Goal: Complete application form

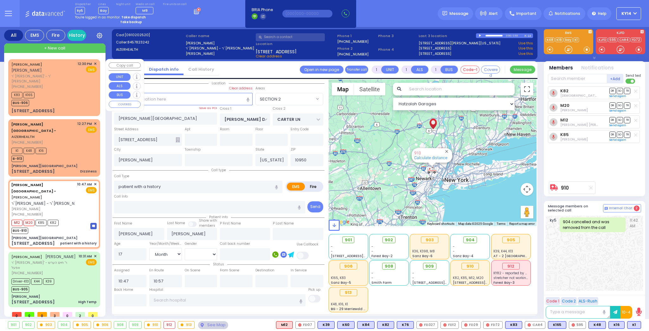
select select "SECTION 2"
select select "Month"
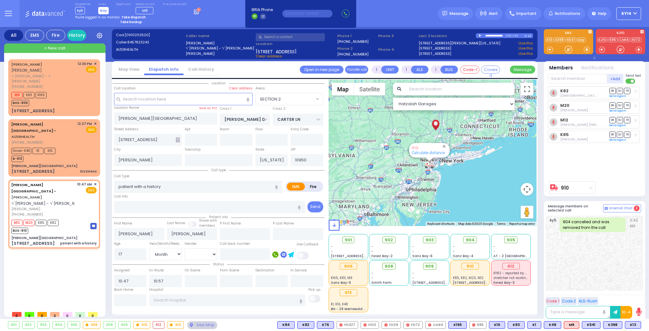
type input "6"
select select
radio input "true"
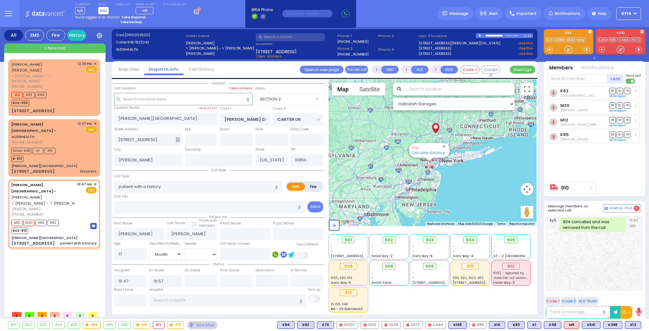
type input "Unknown"
select select "Year"
select select "[DEMOGRAPHIC_DATA]"
select select "Hatzalah Garages"
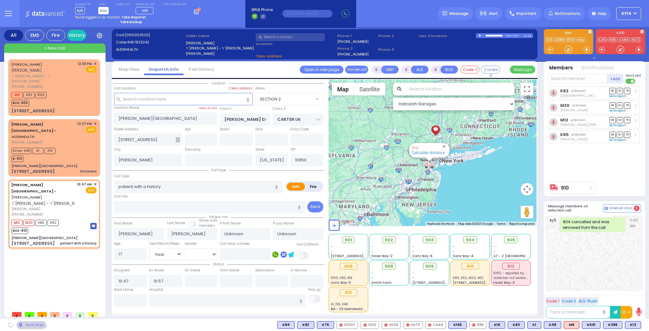
select select "SECTION 2"
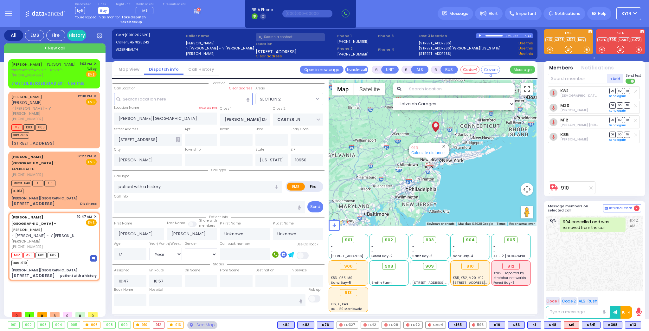
select select
radio input "true"
select select "Year"
select select "[DEMOGRAPHIC_DATA]"
select select "Hatzalah Garages"
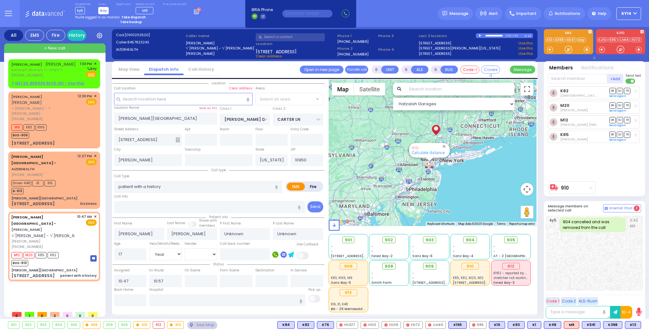
select select "SECTION 2"
select select
radio input "true"
type input "Rivka"
select select "Year"
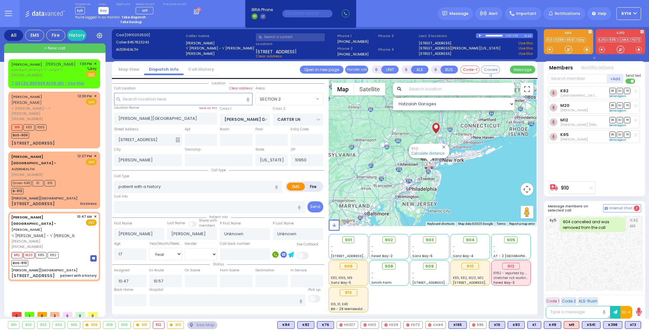
select select "[DEMOGRAPHIC_DATA]"
select select "Hatzalah Garages"
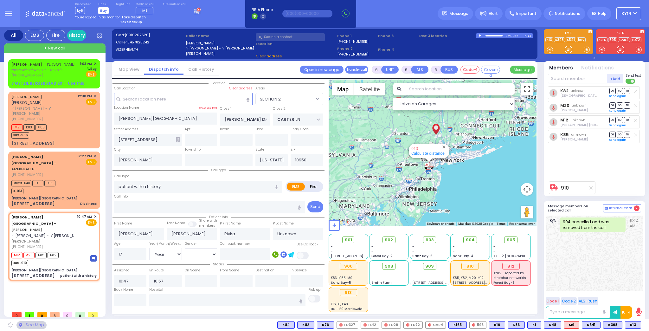
select select "SECTION 2"
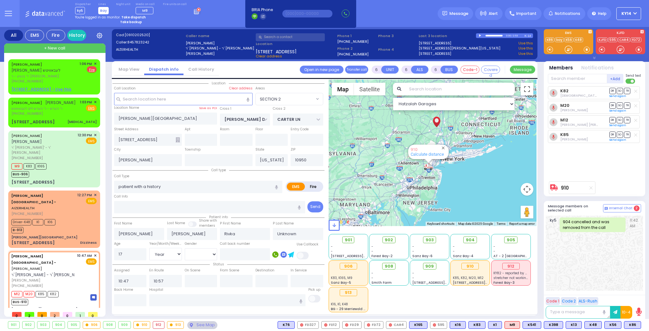
select select
radio input "true"
type input "Jacobivics"
type input "1"
select select "Year"
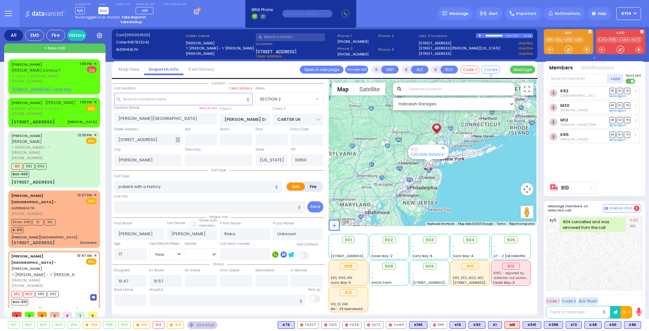
select select "[DEMOGRAPHIC_DATA]"
select select "Hatzalah Garages"
select select "SECTION 2"
select select
radio input "true"
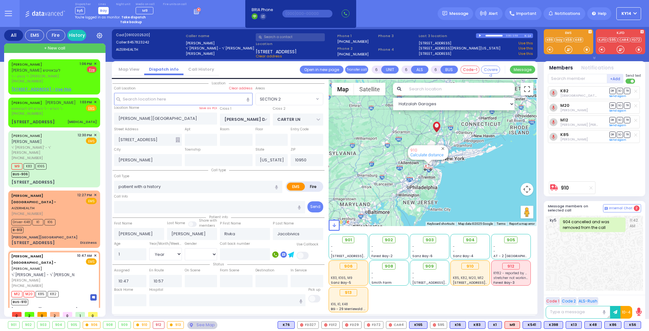
select select "Year"
select select "[DEMOGRAPHIC_DATA]"
select select "Hatzalah Garages"
select select "SECTION 2"
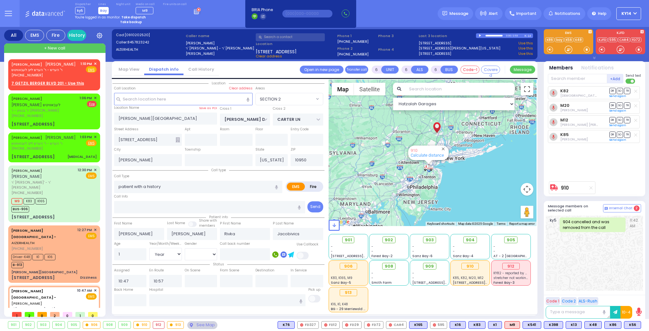
select select
radio input "true"
select select "Year"
select select "[DEMOGRAPHIC_DATA]"
type input "Childrens [GEOGRAPHIC_DATA][STREET_ADDRESS]"
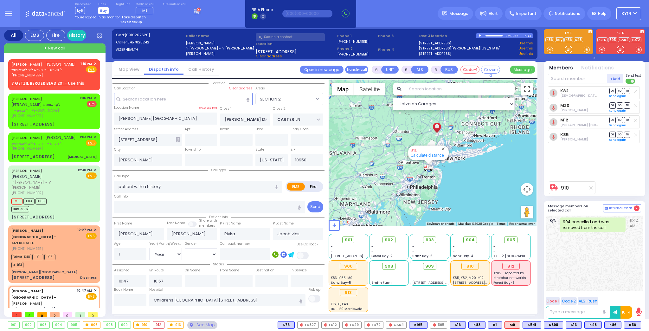
select select "Hatzalah Garages"
select select "SECTION 2"
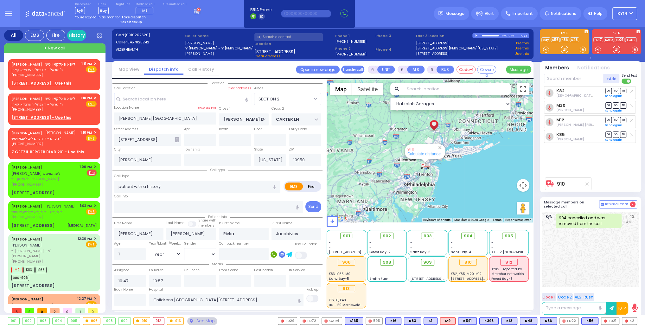
select select
radio input "true"
select select "Year"
select select "[DEMOGRAPHIC_DATA]"
select select "Hatzalah Garages"
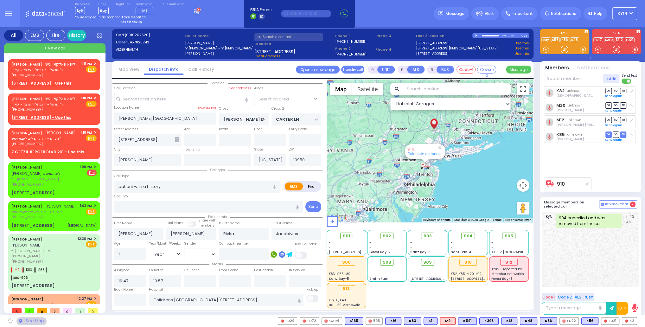
select select "SECTION 2"
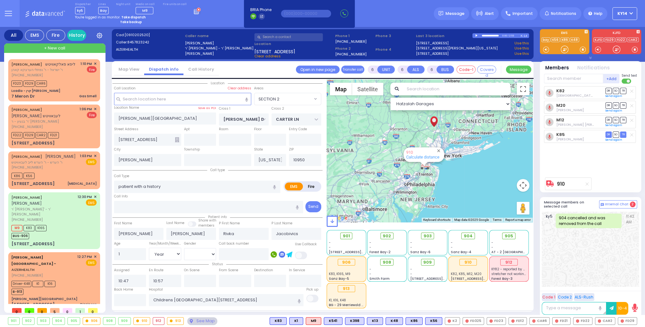
select select
radio input "true"
select select "Year"
select select "[DEMOGRAPHIC_DATA]"
radio input "true"
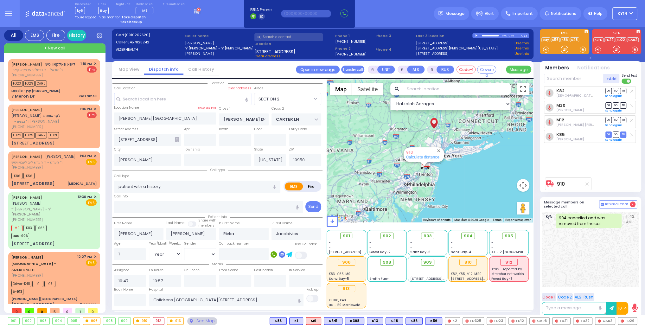
select select "Year"
select select "[DEMOGRAPHIC_DATA]"
radio input "true"
select select "Year"
select select "[DEMOGRAPHIC_DATA]"
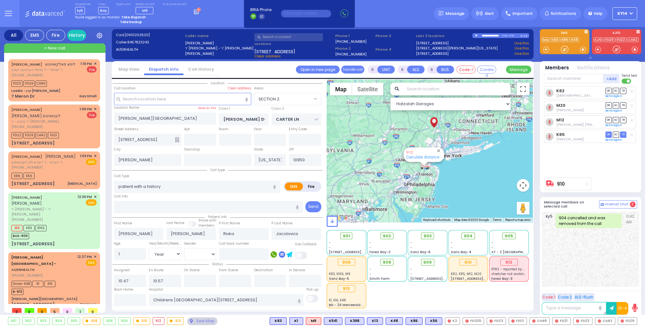
radio input "true"
select select "Year"
select select "[DEMOGRAPHIC_DATA]"
radio input "true"
select select "Year"
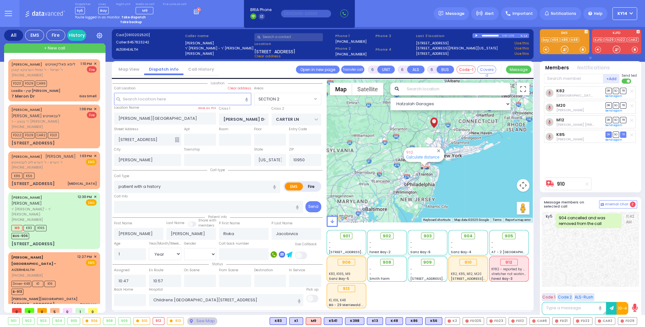
select select "[DEMOGRAPHIC_DATA]"
select select "SECTION 2"
select select "Hatzalah Garages"
select select
radio input "true"
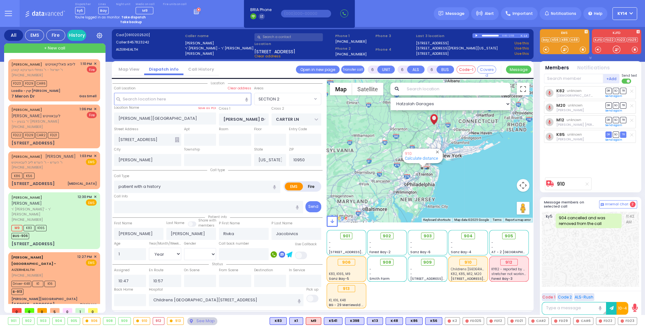
select select "Year"
select select "[DEMOGRAPHIC_DATA]"
radio input "true"
select select "Year"
select select "[DEMOGRAPHIC_DATA]"
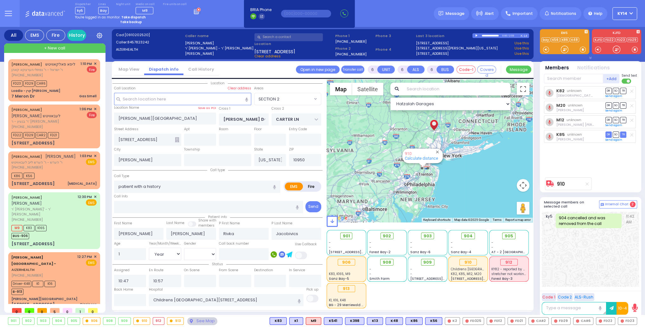
radio input "true"
select select "Year"
select select "[DEMOGRAPHIC_DATA]"
select select "SECTION 2"
select select "Hatzalah Garages"
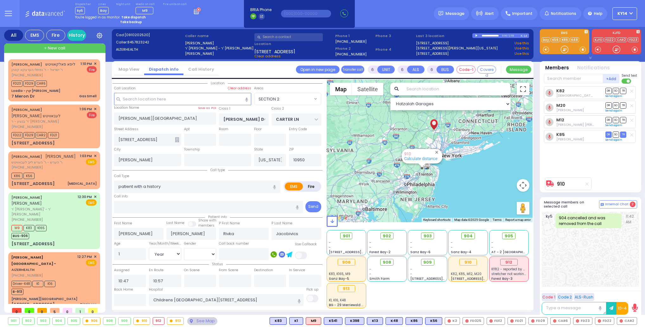
select select "SECTION 2"
select select "Year"
select select "[DEMOGRAPHIC_DATA]"
select select
radio input "true"
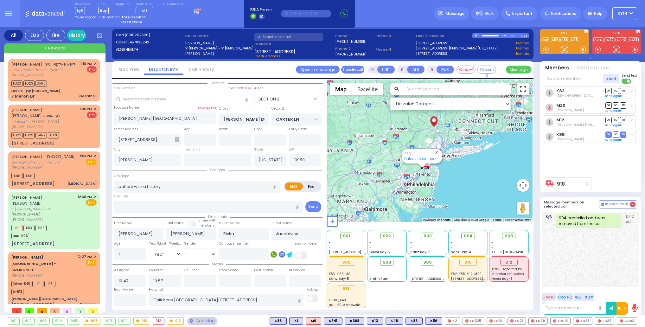
select select "Year"
select select "[DEMOGRAPHIC_DATA]"
select select "SECTION 2"
select select "Hatzalah Garages"
select select
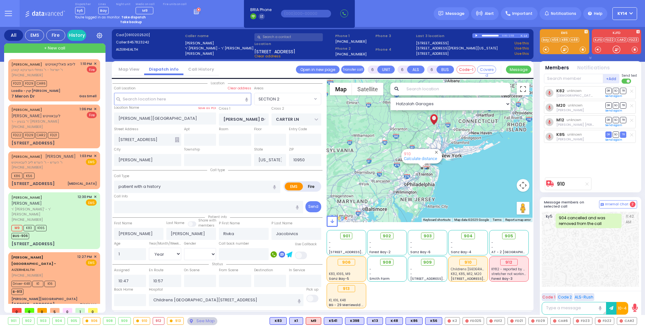
radio input "true"
select select "Year"
select select "[DEMOGRAPHIC_DATA]"
select select "SECTION 2"
select select "Hatzalah Garages"
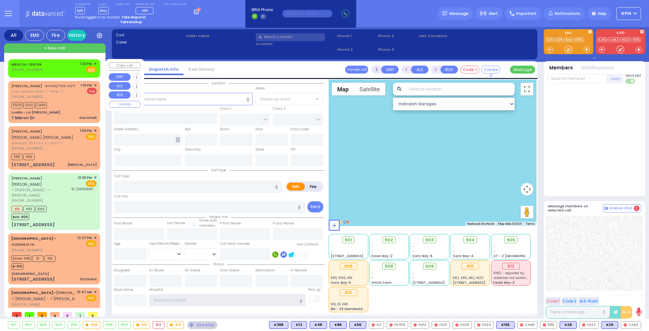
type input "ky14"
click at [58, 67] on div "MEDICAL CENTER (845) 783-0374 1:23 PM ✕ Fire EMS" at bounding box center [53, 67] width 85 height 12
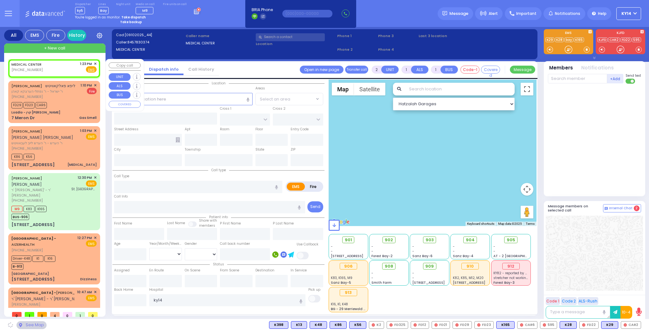
select select
radio input "true"
select select
type input "13:23"
select select "Hatzalah Garages"
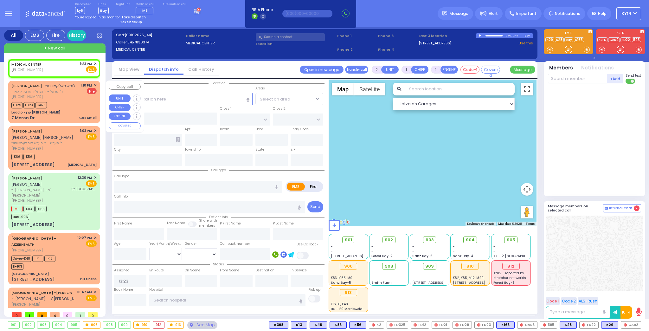
click at [80, 113] on div "Loadio - קרן שמואל ישעי" at bounding box center [53, 112] width 85 height 5
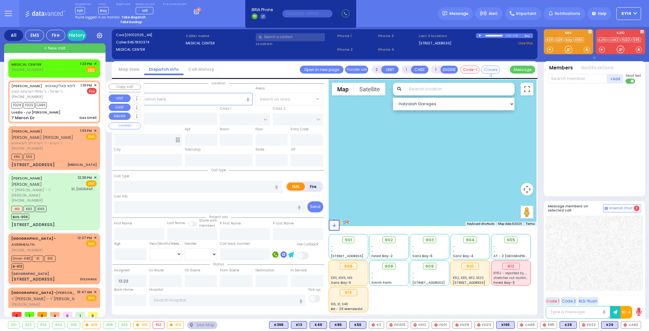
select select
type input "Gas Smell"
radio input "false"
radio input "true"
type input "LIPA"
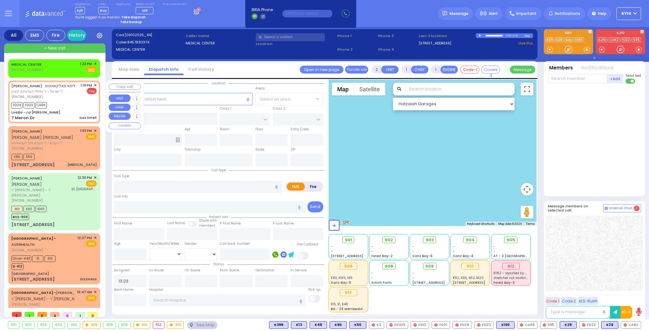
type input "FALKOWITZ"
select select
type input "13:10"
type input "13:13"
type input "Loadio - קרן שמואל ישעי"
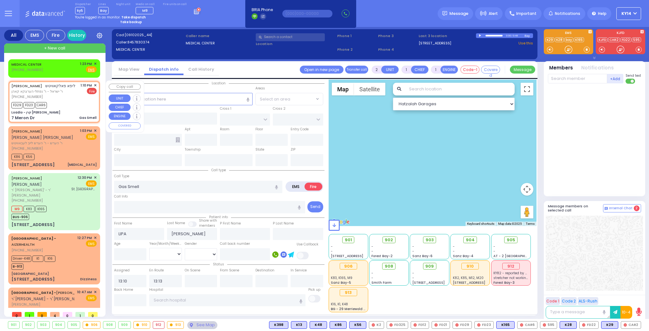
type input "KAHAN DR"
type input "PRAG BLVD"
type input "7 Meron Dr"
type input "[PERSON_NAME]"
type input "[US_STATE]"
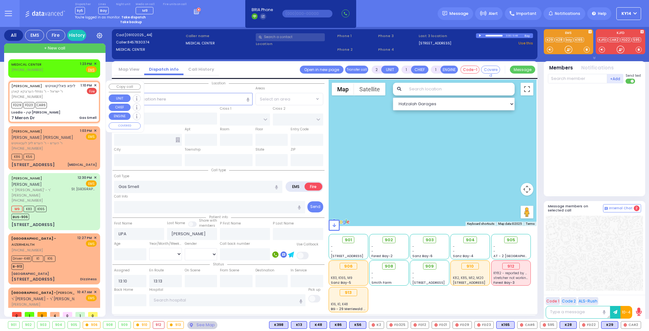
type input "10950"
select select "Hatzalah Garages"
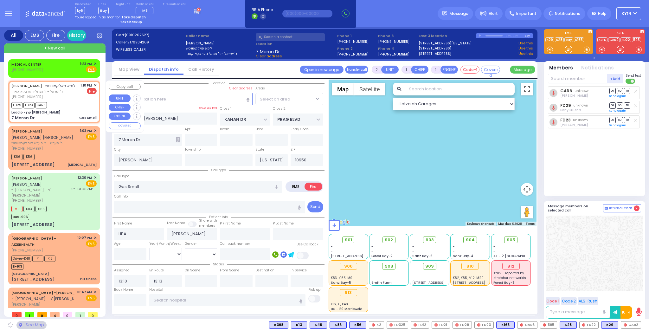
select select "SECTION 4"
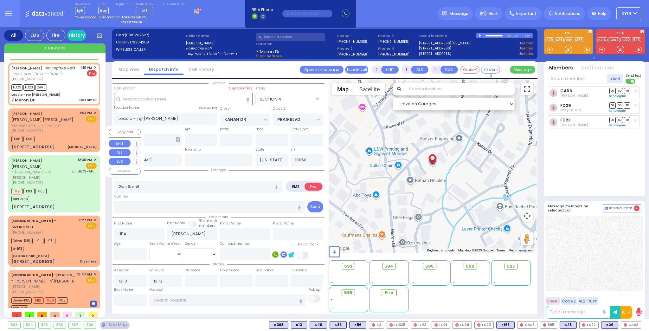
scroll to position [32, 0]
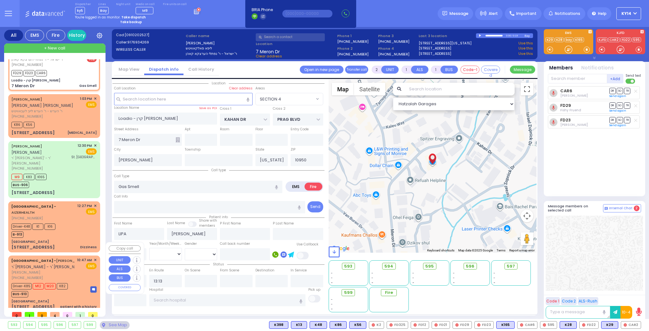
click at [81, 266] on div "10:47 AM ✕ EMS" at bounding box center [87, 268] width 20 height 23
type input "6"
select select
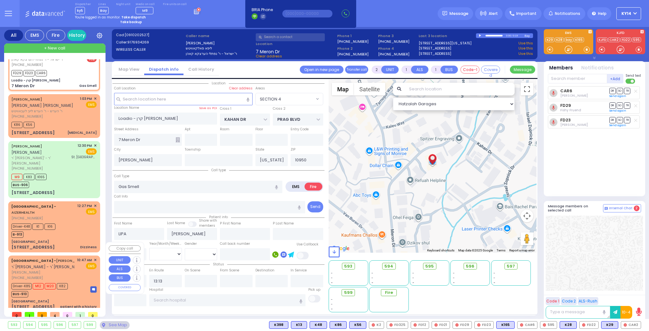
type input "patient with a history"
radio input "true"
type input "ARON YONA"
type input "JACOBOWITZ"
type input "Rivka"
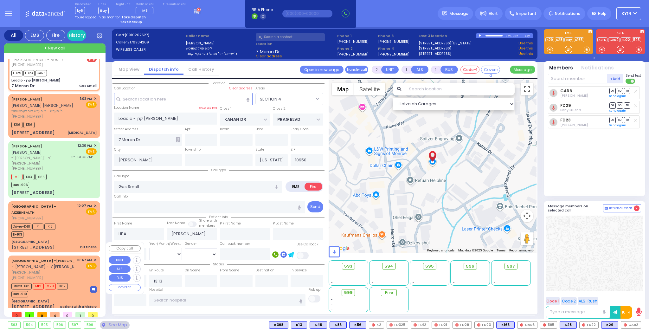
type input "Jacobivics"
type input "1"
select select "Year"
select select "[DEMOGRAPHIC_DATA]"
type input "10:47"
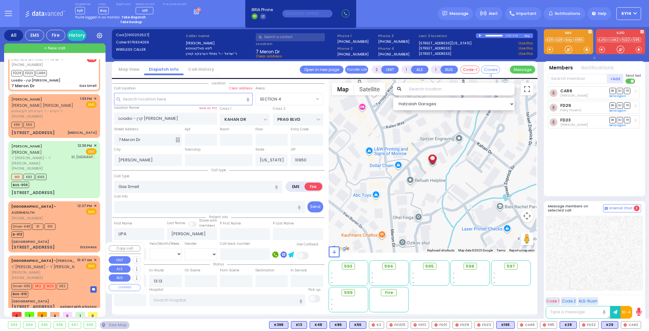
type input "10:57"
type input "Childrens hospital of philadelphia 3400 Civic Center Blvd Philadelphia"
select select "Hatzalah Garages"
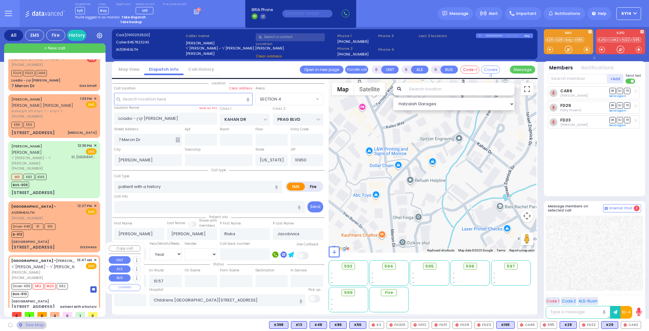
type input "[PERSON_NAME][GEOGRAPHIC_DATA]"
type input "VAN BUREN DR"
type input "CARTER LN"
type input "[STREET_ADDRESS]"
select select "SECTION 2"
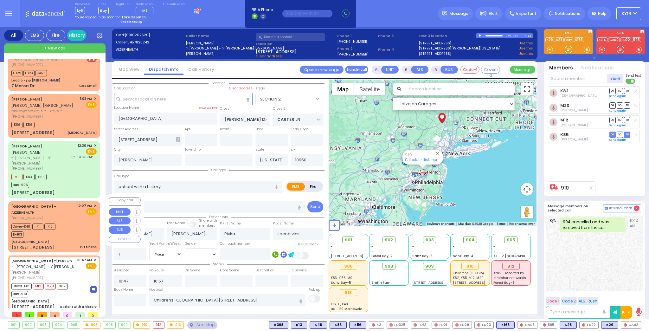
click at [62, 222] on div "Driver-K48 K1 K16 B-913" at bounding box center [53, 230] width 85 height 16
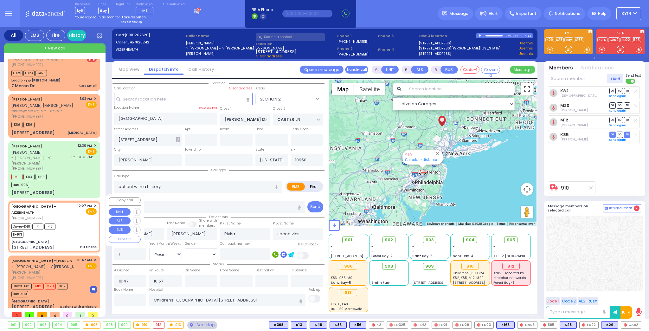
select select
type input "Dizziness"
radio input "true"
type input "Blima"
type input "Jacob"
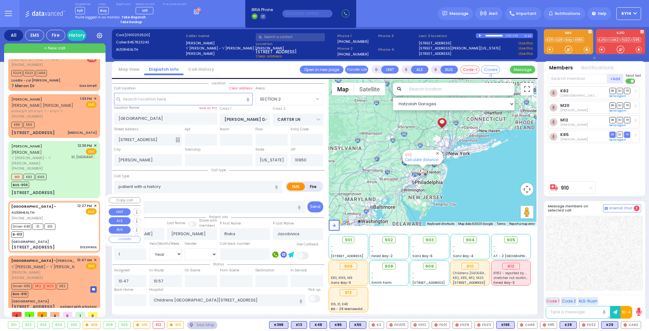
type input "29"
select select "Year"
select select "[DEMOGRAPHIC_DATA]"
type input "12:27"
type input "12:32"
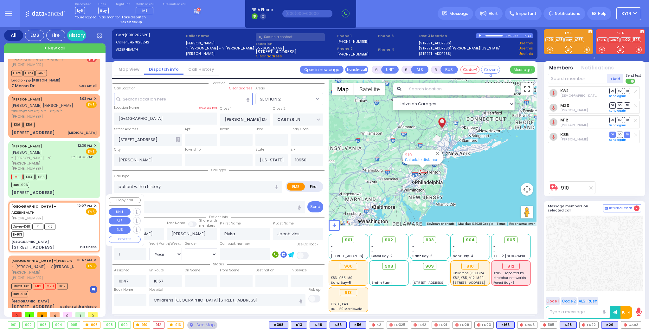
type input "12:39"
type input "13:08"
type input "Lenox Hill Hospital 100 E 77TH ST New York City"
select select "Hatzalah Garages"
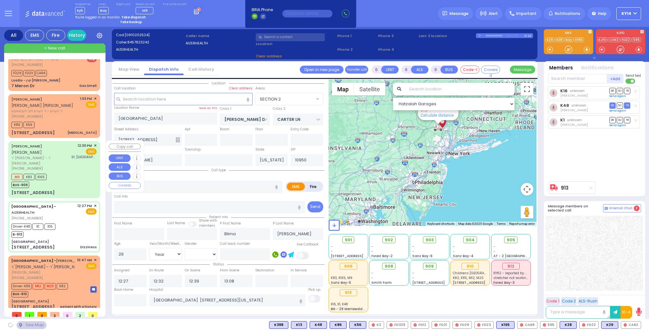
type input "MERON DR"
type input "RATZFERT WAY"
type input "[STREET_ADDRESS]"
type input "1"
type input "Monroe"
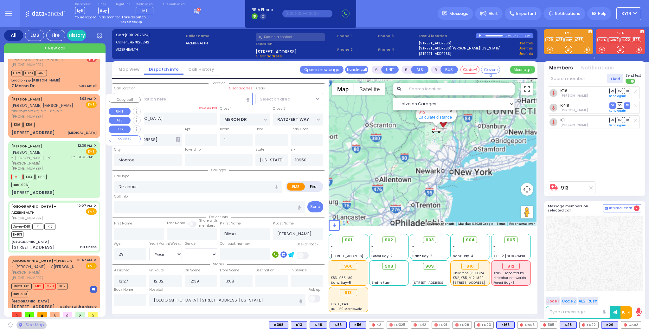
select select
radio input "true"
select select "Year"
select select "[DEMOGRAPHIC_DATA]"
select select "Hatzalah Garages"
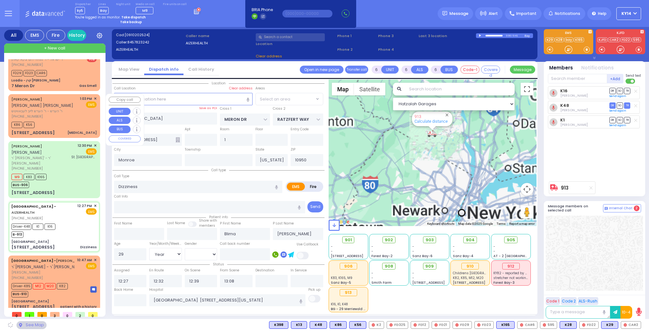
click at [72, 119] on div "MOSHE MORDCHE FRIEDMAN משה מרדכי פריעדמאן ר' הערש - ר' הערש לייב לעבאוויטש (845…" at bounding box center [54, 116] width 89 height 42
select select "SECTION 6"
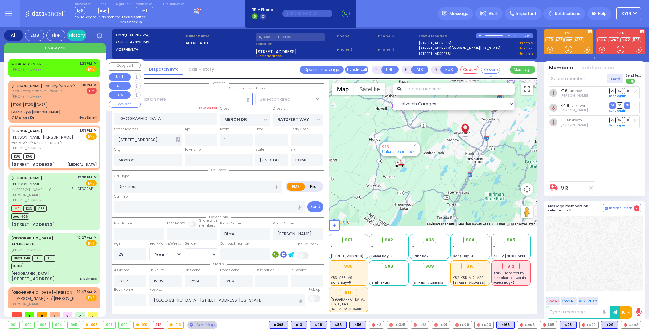
scroll to position [0, 0]
select select "SECTION 6"
click at [62, 65] on div "MEDICAL CENTER (845) 783-0374 1:23 PM ✕ Fire EMS" at bounding box center [53, 67] width 85 height 12
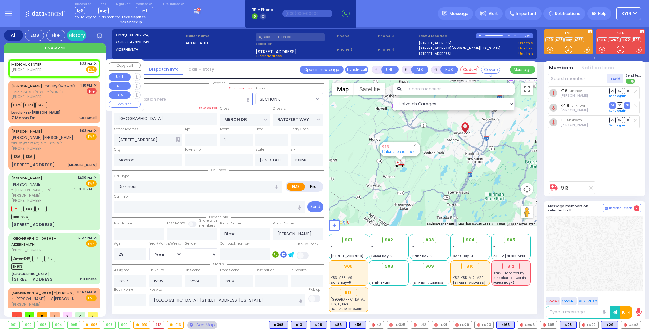
type input "1"
type input "0"
type input "1"
select select
type input "[MEDICAL_DATA]"
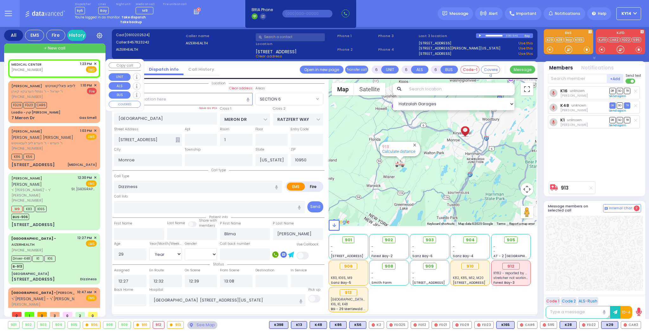
radio input "true"
type input "MOSHE MORDCHE"
type input "FRIEDMAN"
select select
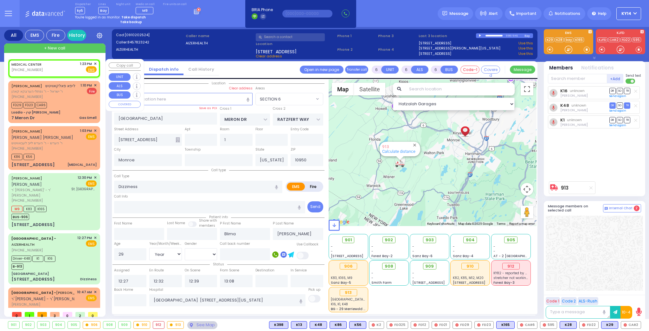
type input "13:03"
type input "13:14"
select select "Hatzalah Garages"
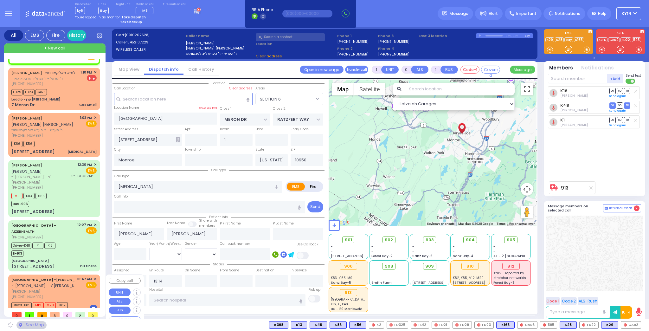
scroll to position [32, 0]
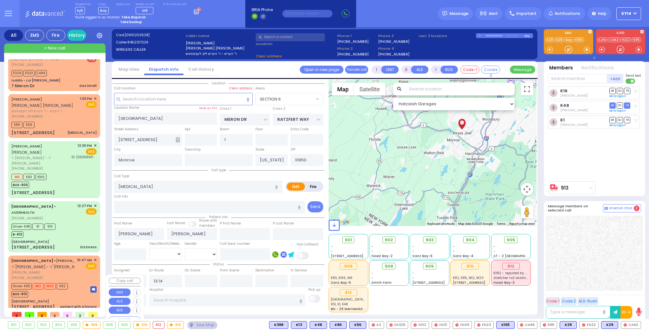
type input "2"
type input "1"
select select
radio input "true"
select select
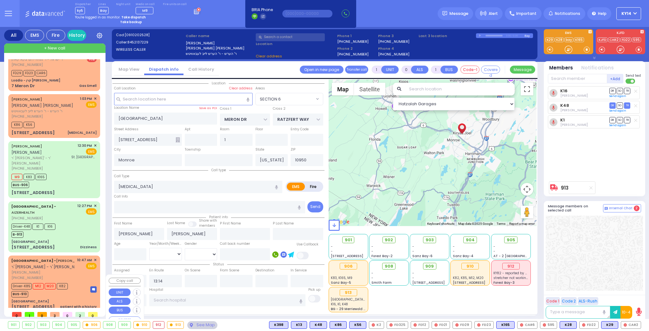
type input "13:23"
select select "Hatzalah Garages"
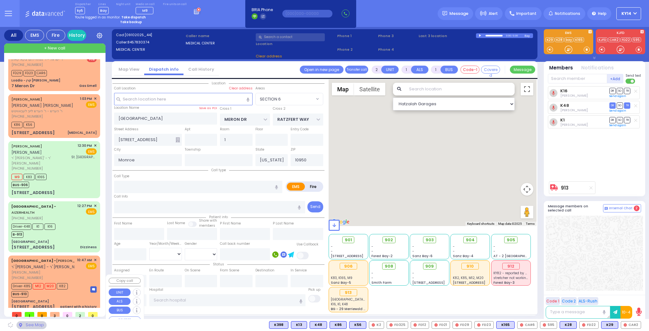
click at [67, 275] on div "[PHONE_NUMBER]" at bounding box center [42, 277] width 63 height 5
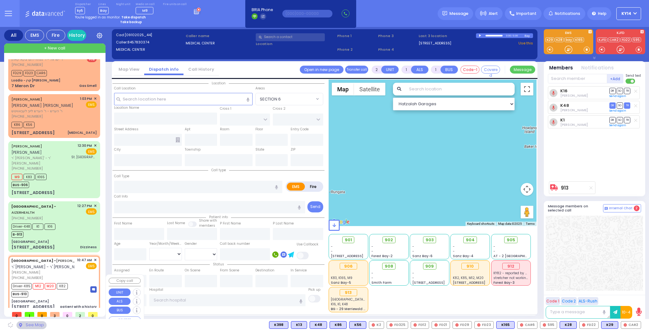
type input "6"
select select
type input "patient with a history"
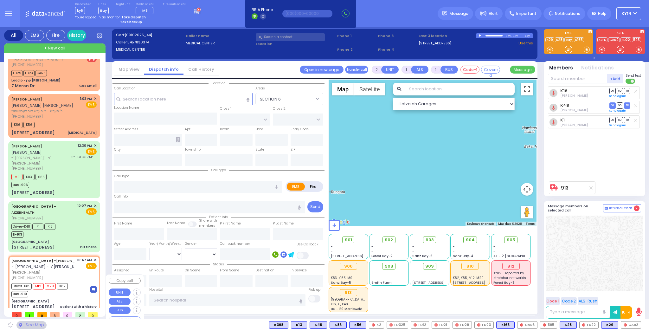
radio input "true"
type input "ARON YONA"
type input "JACOBOWITZ"
type input "Rivka"
type input "Jacobivics"
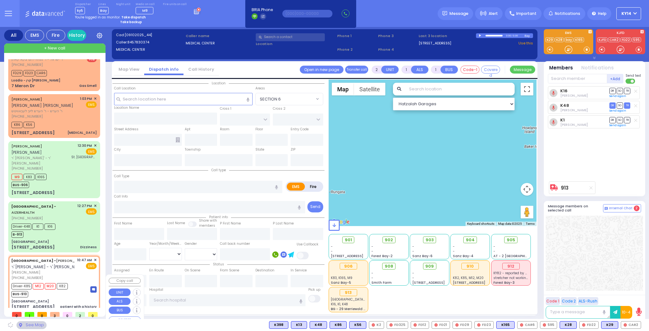
type input "1"
select select "Year"
select select "[DEMOGRAPHIC_DATA]"
type input "10:47"
type input "10:57"
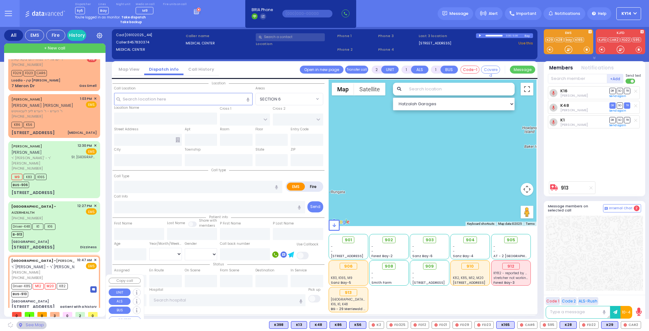
type input "Childrens hospital of philadelphia 3400 Civic Center Blvd Philadelphia"
select select "Hatzalah Garages"
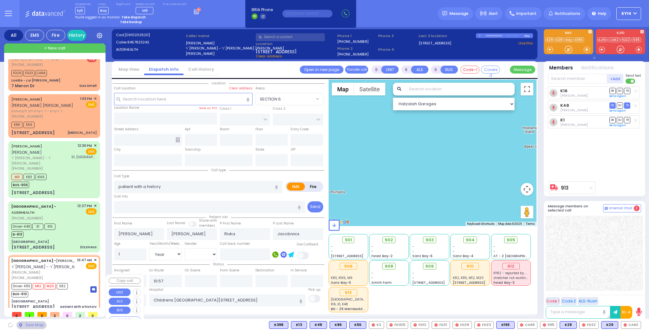
type input "[PERSON_NAME][GEOGRAPHIC_DATA]"
type input "VAN BUREN DR"
type input "CARTER LN"
type input "[STREET_ADDRESS]"
type input "[PERSON_NAME]"
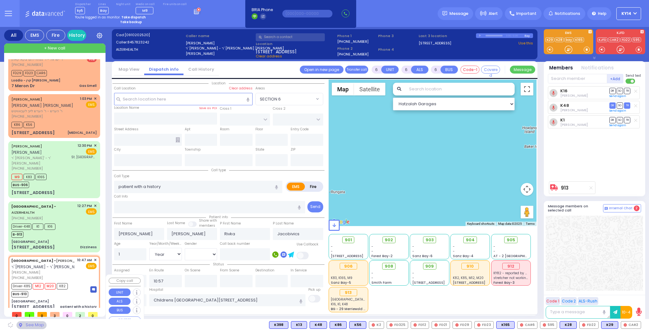
type input "[US_STATE]"
type input "10950"
select select "SECTION 2"
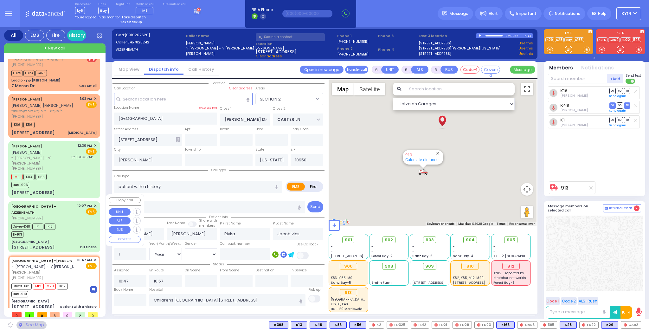
click at [67, 222] on div "Driver-K48 K1 K16 B-913" at bounding box center [53, 230] width 85 height 16
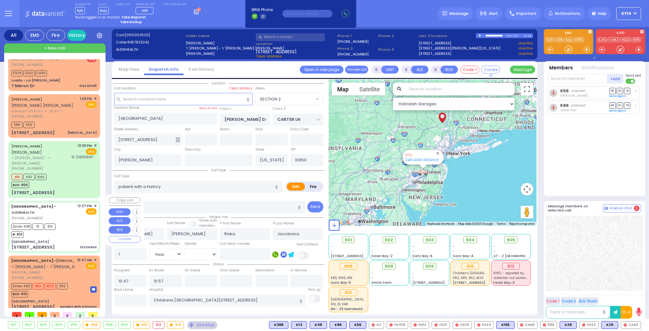
select select
type input "Dizziness"
radio input "true"
type input "Blima"
type input "Jacob"
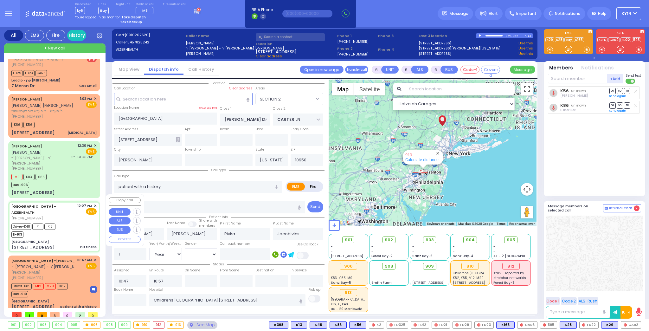
type input "29"
select select "Year"
select select "[DEMOGRAPHIC_DATA]"
type input "12:27"
type input "12:32"
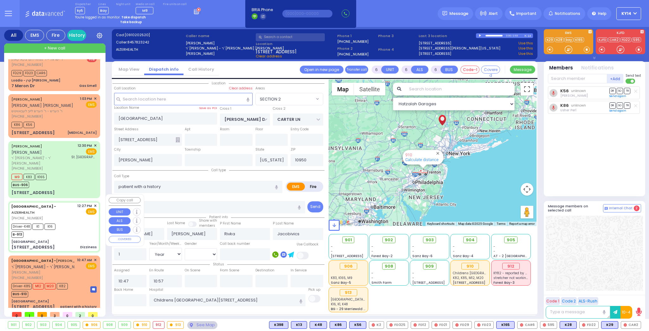
type input "12:39"
type input "13:08"
type input "Lenox Hill Hospital 100 E 77TH ST New York City"
select select "Hatzalah Garages"
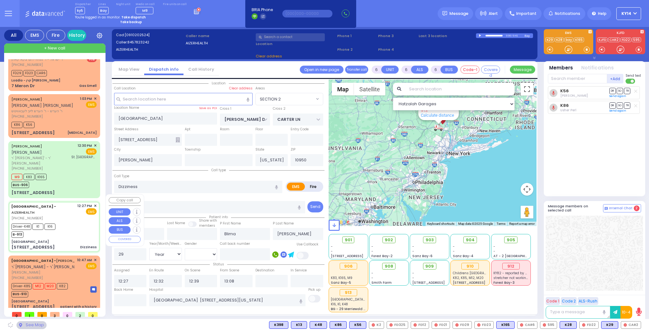
type input "MERON DR"
type input "RATZFERT WAY"
type input "[STREET_ADDRESS]"
type input "1"
type input "Monroe"
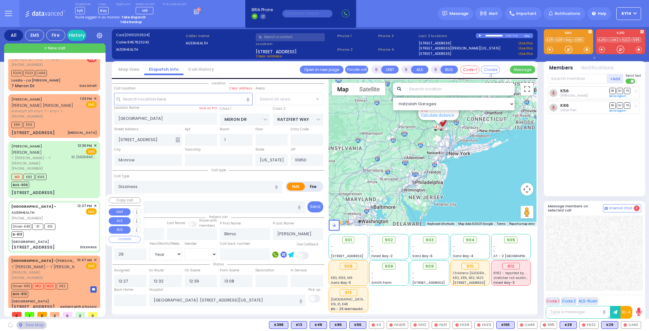
select select "SECTION 6"
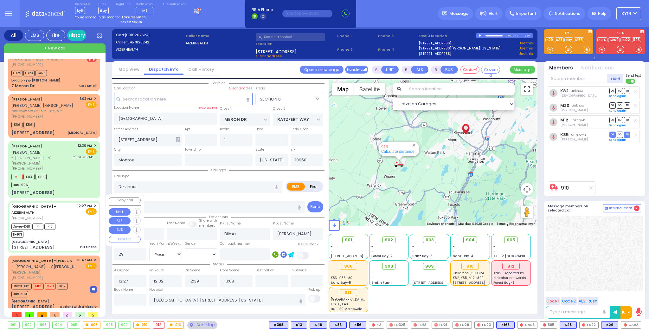
click at [82, 222] on div "Driver-K48 K1 K16 B-913" at bounding box center [53, 230] width 85 height 16
select select
radio input "true"
select select "Year"
select select "[DEMOGRAPHIC_DATA]"
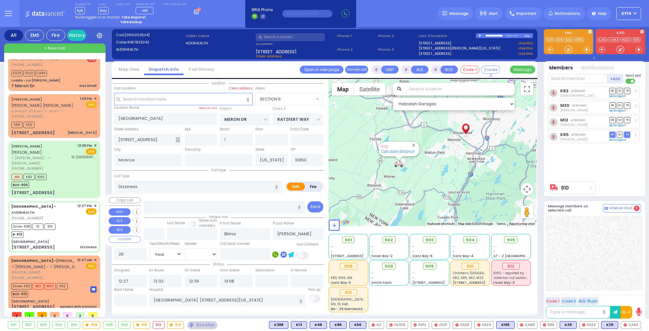
select select "Hatzalah Garages"
select select "SECTION 6"
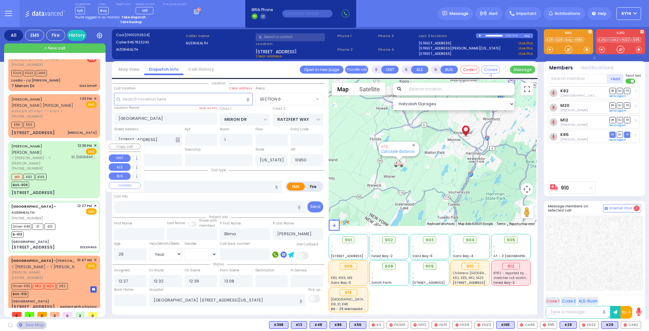
click at [65, 155] on span "ר' [PERSON_NAME]' - ר' [PERSON_NAME]" at bounding box center [40, 160] width 58 height 10
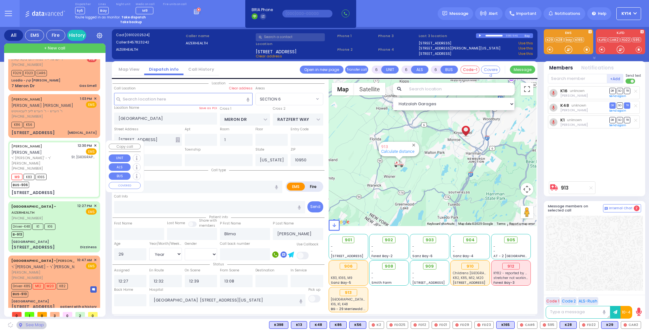
select select
radio input "true"
type input "JOEL"
type input "HALPERT"
type input "Yoel"
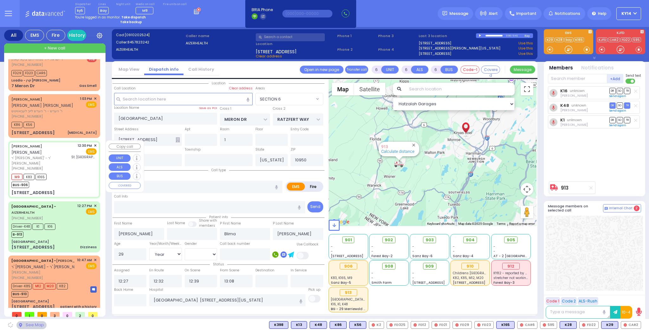
type input "Halpert"
type input "33"
select select "Year"
select select "[DEMOGRAPHIC_DATA]"
type input "12:30"
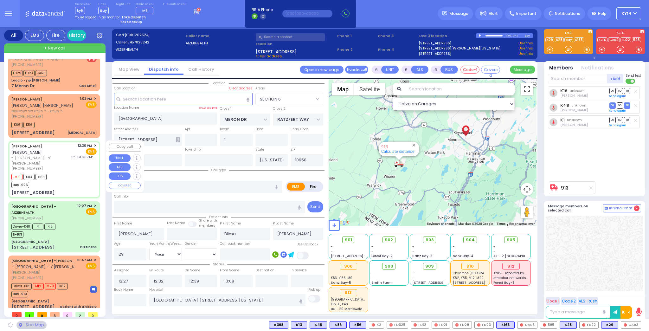
type input "12:34"
type input "13:07"
type input "[GEOGRAPHIC_DATA][PERSON_NAME]"
select select "Hatzalah Garages"
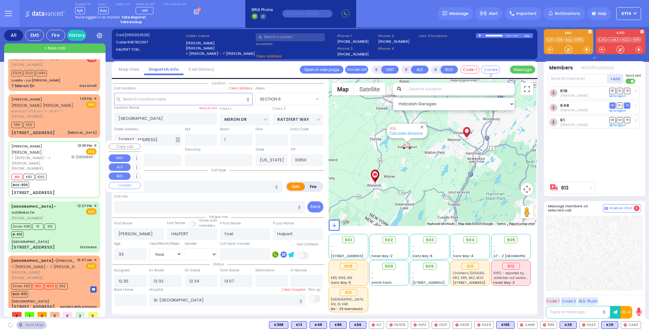
type input "S.M. ROSMER RD"
type input "BEER SHAVA ST"
type input "7 BEER SHAVA ST"
type input "401"
type input "[PERSON_NAME]"
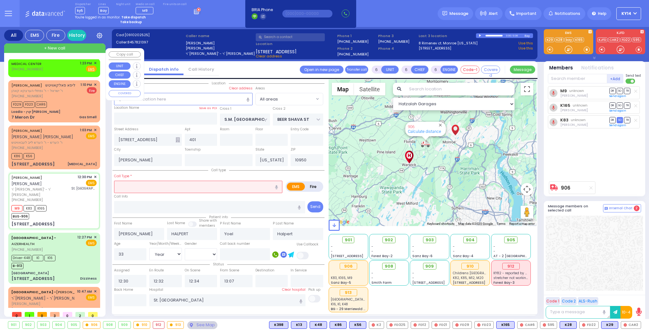
scroll to position [0, 0]
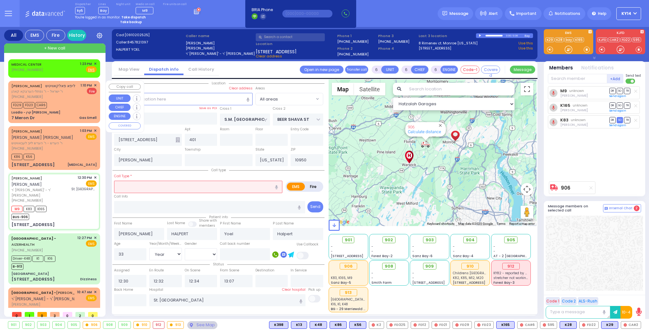
click at [62, 108] on div "FD29 FD23 CAR6" at bounding box center [53, 104] width 85 height 8
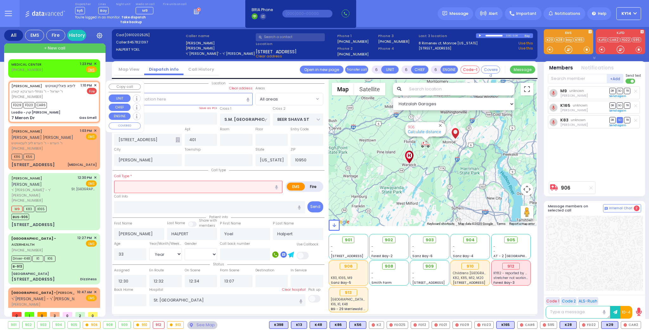
type input "2"
type input "1"
select select
type input "Gas Smell"
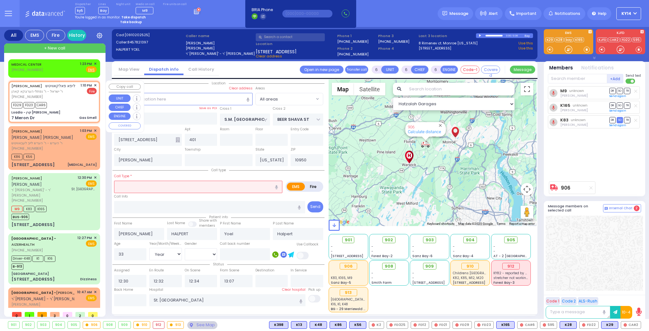
radio input "false"
radio input "true"
type input "LIPA"
type input "FALKOWITZ"
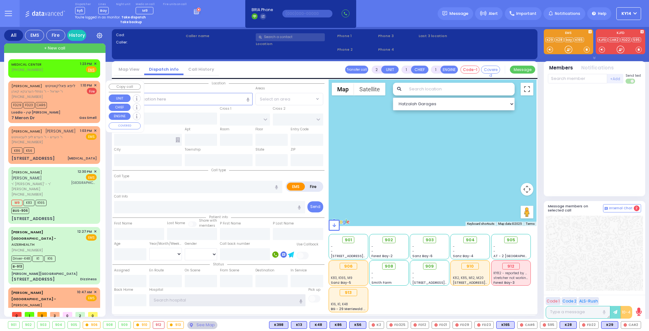
type input "ky14"
click at [75, 108] on div "FD29 FD23 CAR6" at bounding box center [53, 104] width 85 height 8
select select
type input "Gas Smell"
radio input "false"
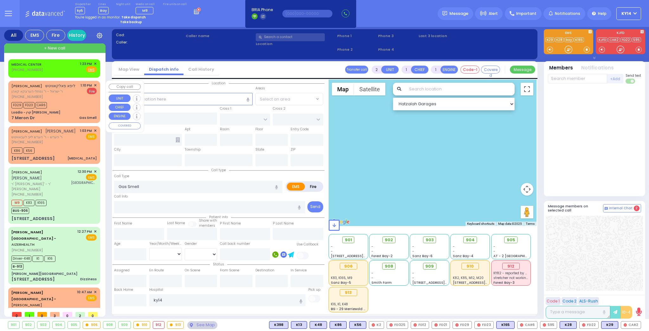
radio input "true"
type input "LIPA"
type input "[PERSON_NAME]"
select select
type input "13:10"
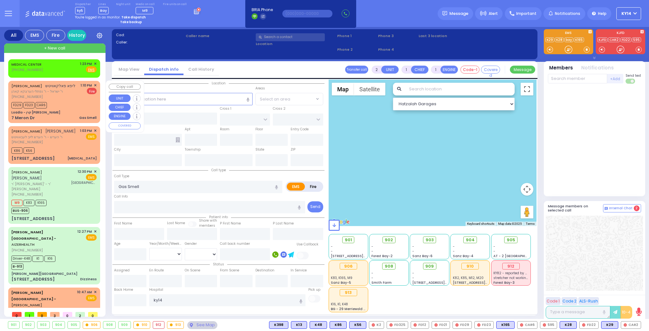
type input "13:13"
select select "Hatzalah Garages"
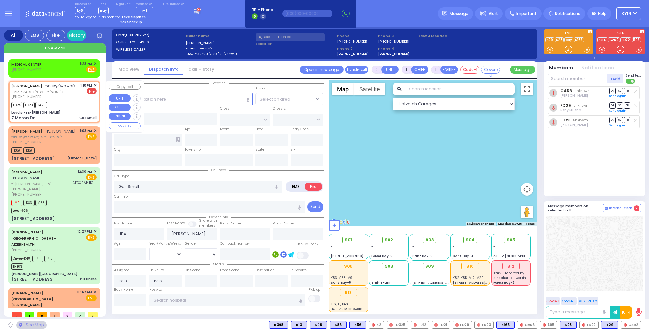
type input "Loadio - קרן [PERSON_NAME]"
type input "KAHAN DR"
type input "PRAG BLVD"
type input "7 Meron Dr"
type input "[PERSON_NAME]"
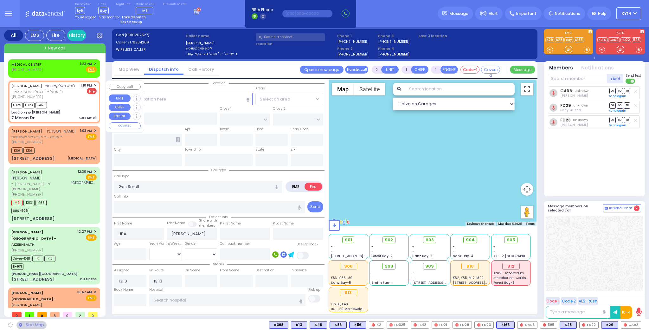
type input "[US_STATE]"
type input "10950"
select select "SECTION 4"
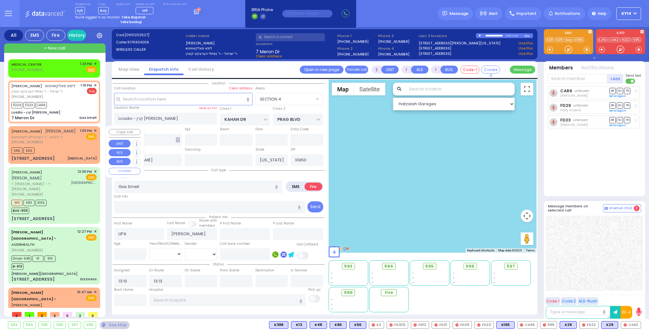
click at [66, 145] on div "[PHONE_NUMBER]" at bounding box center [43, 141] width 64 height 5
type input "1"
type input "0"
select select
type input "[MEDICAL_DATA]"
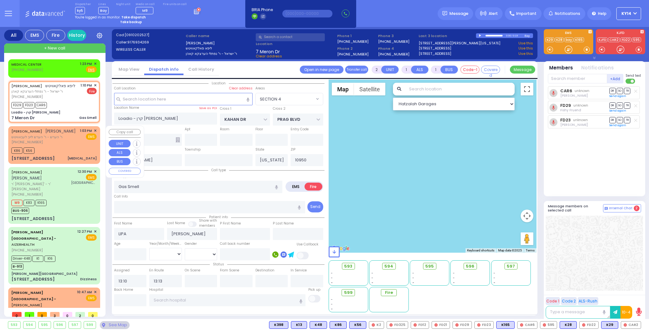
radio input "true"
type input "MOSHE MORDCHE"
type input "FRIEDMAN"
select select
type input "13:03"
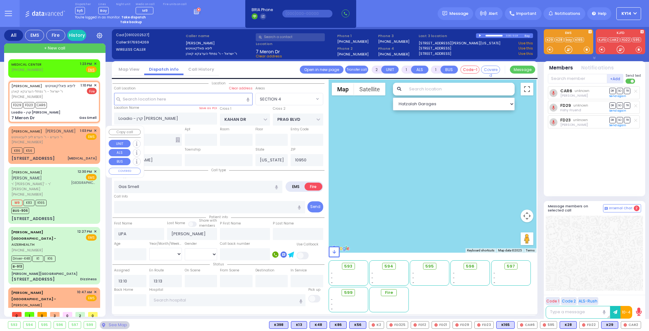
type input "13:14"
select select "Hatzalah Garages"
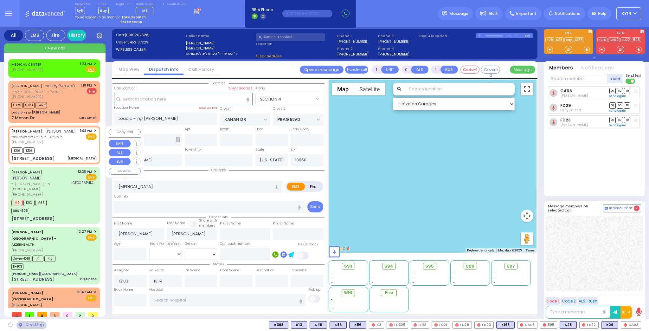
type input "QUICKWAY RD"
type input "SHINEV COURT"
type input "[STREET_ADDRESS]"
type input "Monroe"
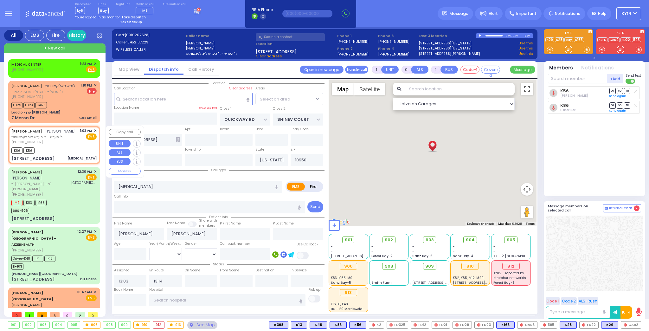
select select "SECTION 1"
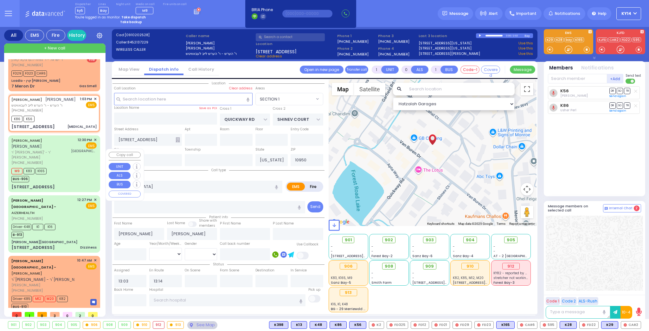
scroll to position [32, 0]
click at [64, 152] on span "ר' [PERSON_NAME]' - ר' [PERSON_NAME]" at bounding box center [40, 154] width 58 height 10
type input "6"
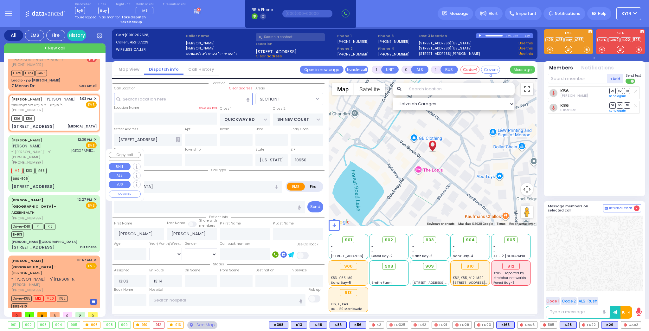
select select
radio input "true"
type input "JOEL"
type input "HALPERT"
type input "Yoel"
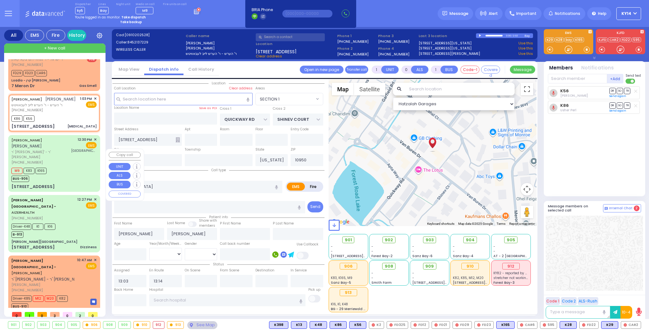
type input "Halpert"
type input "33"
select select "Year"
select select "[DEMOGRAPHIC_DATA]"
type input "12:30"
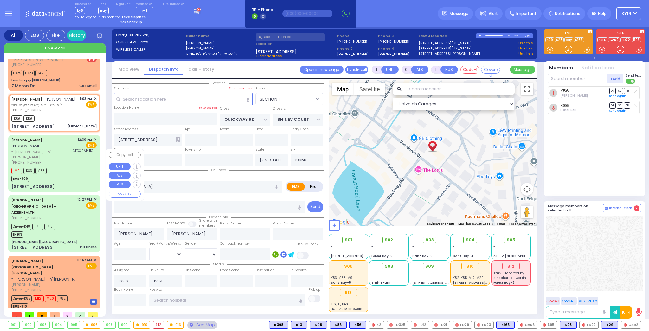
type input "12:32"
type input "12:34"
type input "13:07"
type input "[GEOGRAPHIC_DATA][PERSON_NAME]"
select select "Hatzalah Garages"
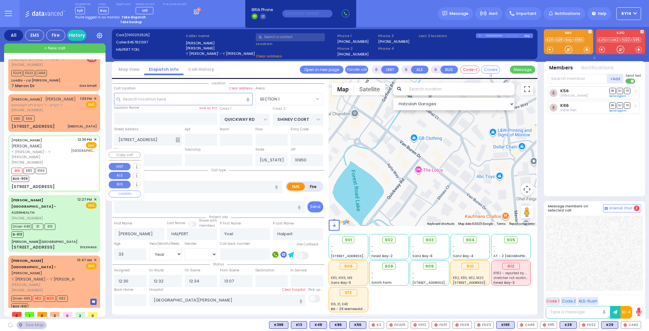
type input "S.M. ROSMER RD"
type input "BEER SHAVA ST"
type input "7 BEER SHAVA ST"
type input "401"
type input "[PERSON_NAME]"
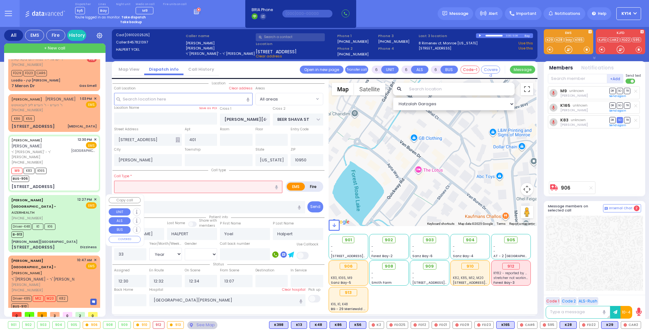
drag, startPoint x: 68, startPoint y: 218, endPoint x: 72, endPoint y: 215, distance: 4.8
click at [72, 222] on div "Driver-K48 K1 K16 B-913" at bounding box center [53, 230] width 85 height 16
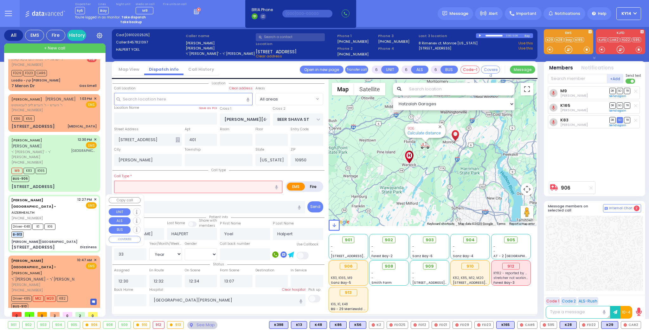
select select
type input "Dizziness"
radio input "true"
type input "Blima"
type input "Jacob"
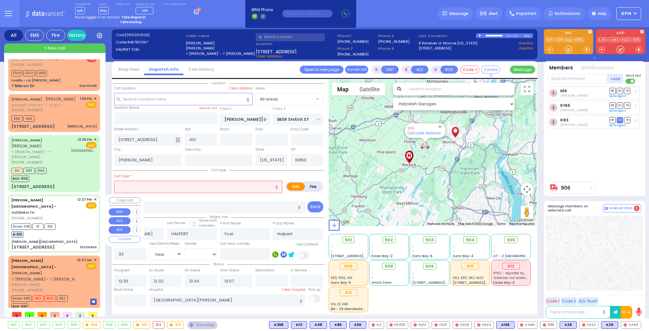
type input "29"
select select "Year"
select select "[DEMOGRAPHIC_DATA]"
type input "12:27"
type input "12:39"
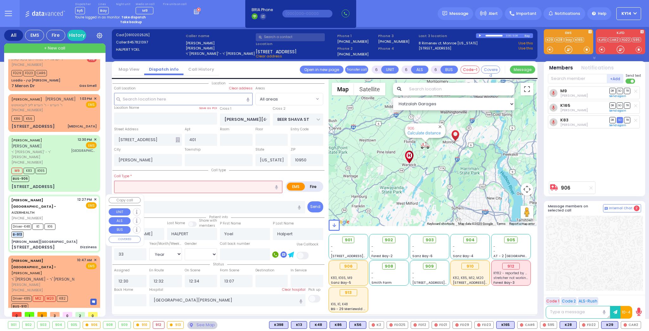
type input "13:08"
type input "Lenox Hill Hospital 100 E 77TH ST New York City"
type input "[PERSON_NAME][GEOGRAPHIC_DATA]"
type input "MERON DR"
type input "RATZFERT WAY"
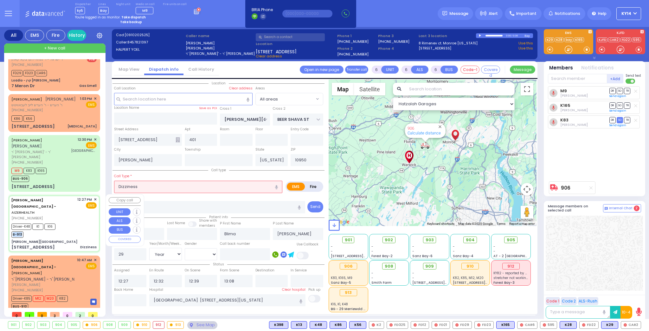
type input "[STREET_ADDRESS]"
type input "1"
type input "Monroe"
select select "Hatzalah Garages"
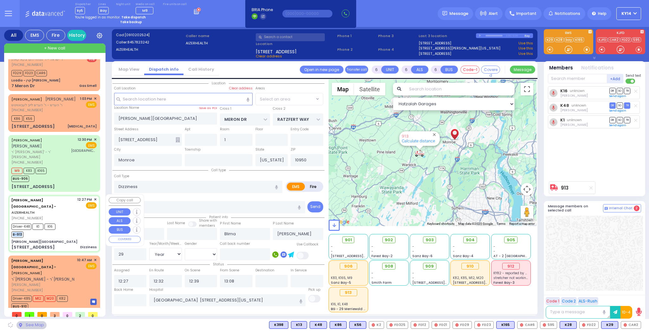
select select "SECTION 6"
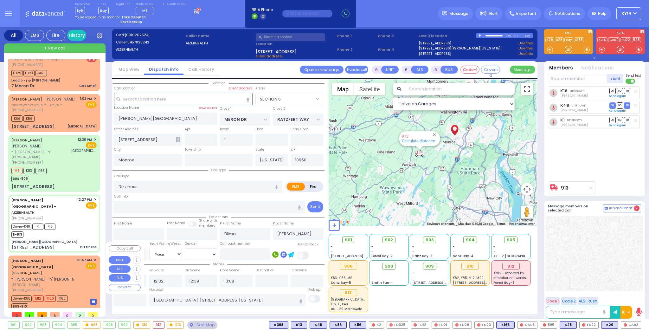
click at [74, 282] on span "[PERSON_NAME]" at bounding box center [42, 284] width 63 height 5
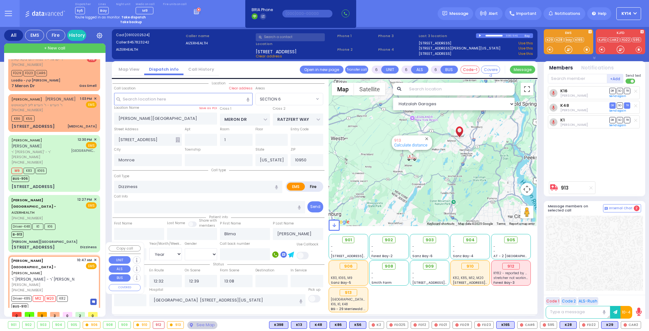
select select
type input "patient with a history"
radio input "true"
type input "[PERSON_NAME]"
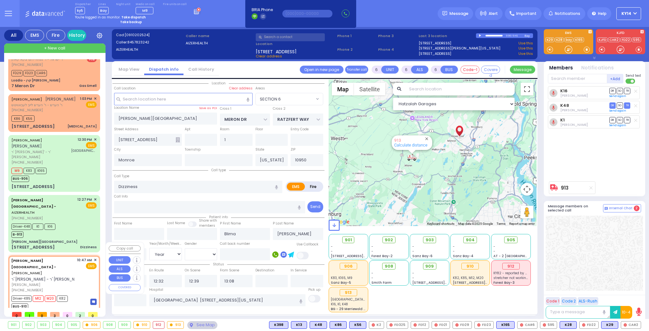
type input "Rivka"
type input "Jacobivics"
type input "1"
select select "Year"
select select "[DEMOGRAPHIC_DATA]"
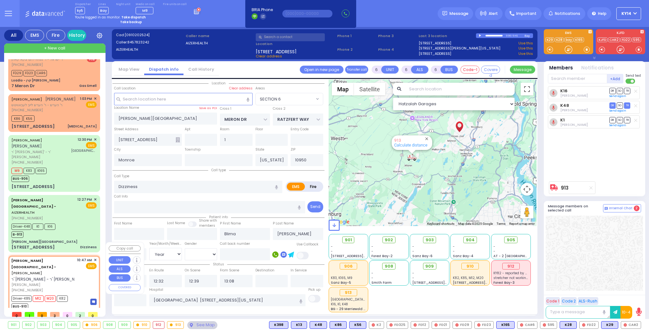
type input "10:47"
type input "10:57"
type input "Childrens hospital of philadelphia 3400 Civic Center Blvd Philadelphia"
select select "Hatzalah Garages"
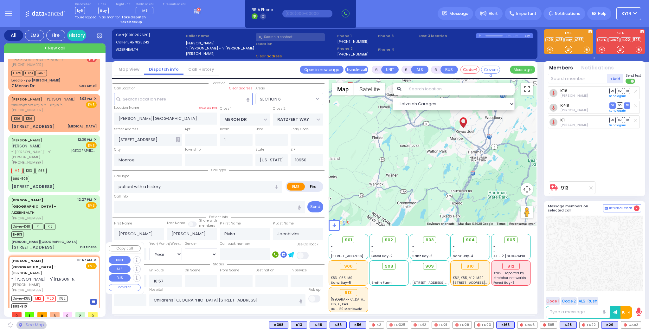
type input "VAN BUREN DR"
type input "CARTER LN"
type input "[STREET_ADDRESS]"
type input "[PERSON_NAME]"
select select "SECTION 2"
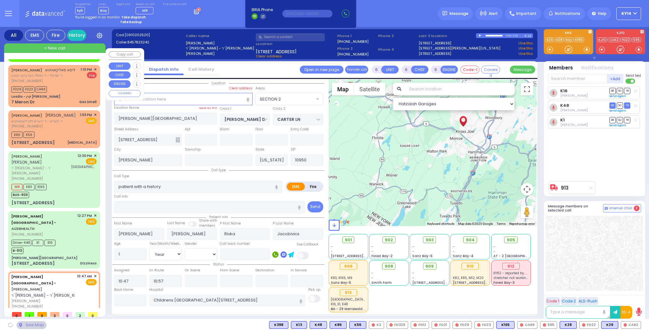
scroll to position [0, 0]
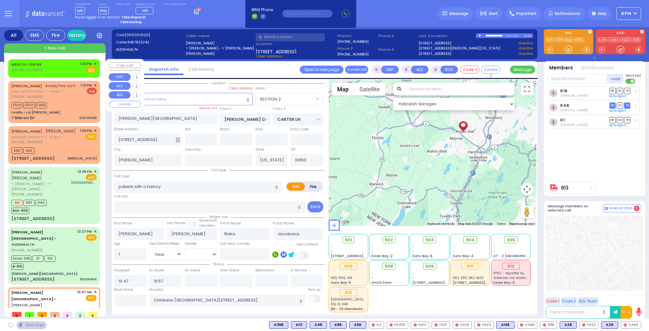
click at [61, 65] on div "MEDICAL CENTER (845) 783-0374 1:23 PM ✕ Fire EMS" at bounding box center [53, 67] width 85 height 12
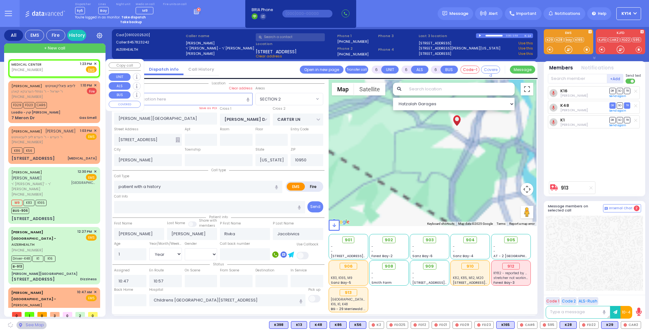
type input "2"
type input "1"
select select
radio input "true"
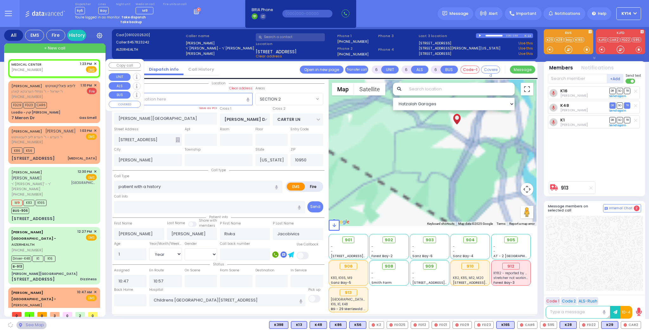
select select
type input "13:23"
select select "Hatzalah Garages"
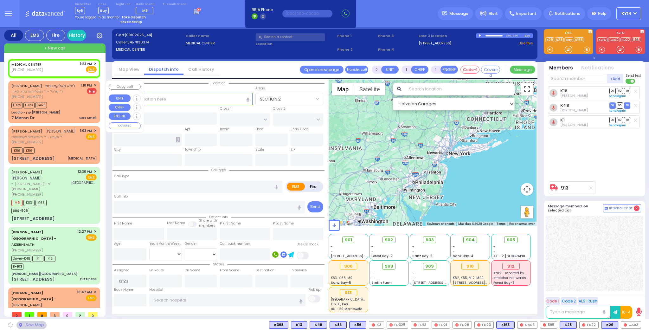
click at [77, 99] on div "LIPA FALKOWITZ ליפא פאלקאוויטש ר' ישראל - ר' נפתלי הערצקא קאהן (917) 693-4269 1…" at bounding box center [54, 102] width 89 height 40
select select
type input "Gas Smell"
radio input "false"
radio input "true"
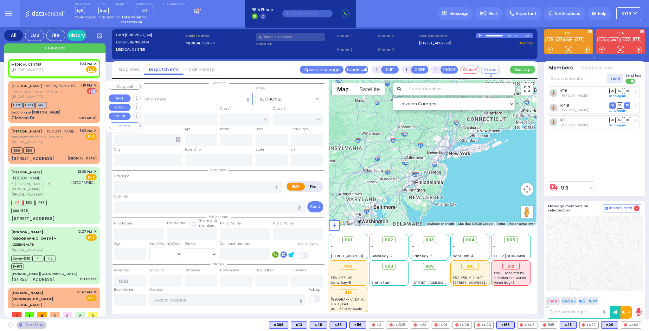
type input "LIPA"
type input "FALKOWITZ"
select select
type input "13:10"
type input "13:13"
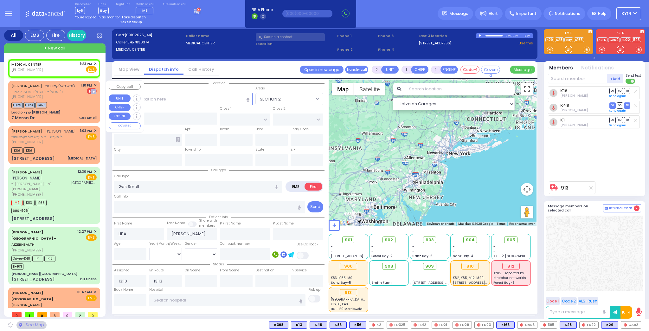
select select "Hatzalah Garages"
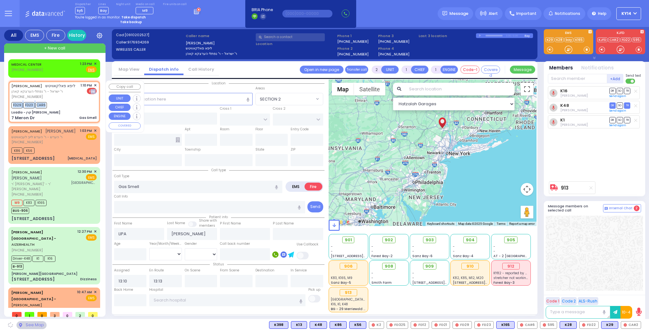
type input "Loadio - קרן שמואל ישעי"
type input "KAHAN DR"
type input "PRAG BLVD"
type input "7 Meron Dr"
type input "[PERSON_NAME]"
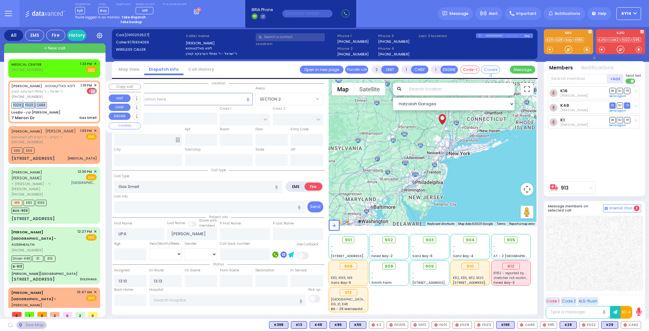
type input "[US_STATE]"
type input "10950"
select select "SECTION 4"
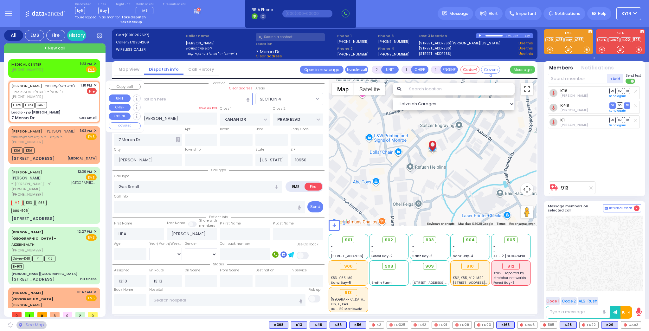
click at [79, 101] on div "FD29 FD23 CAR6" at bounding box center [53, 104] width 85 height 8
select select
radio input "true"
select select
select select "SECTION 4"
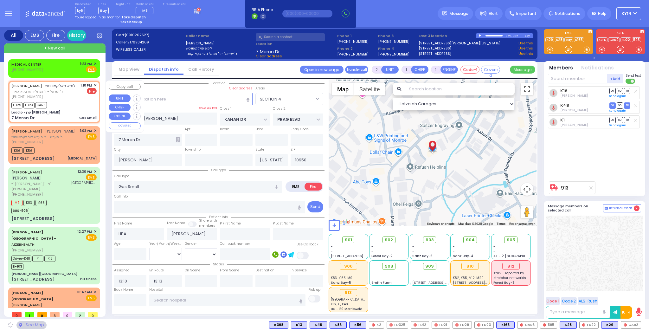
select select "Hatzalah Garages"
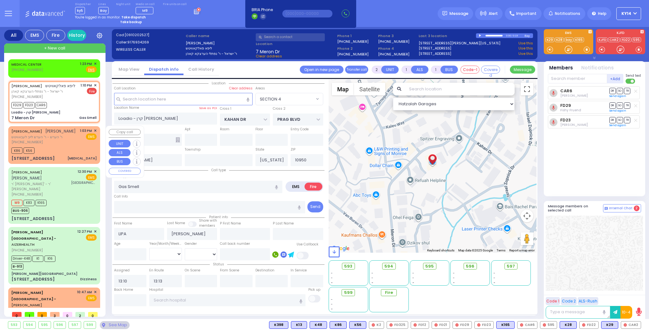
click at [67, 134] on div "MOSHE MORDCHE FRIEDMAN משה מרדכי פריעדמאן" at bounding box center [43, 131] width 64 height 6
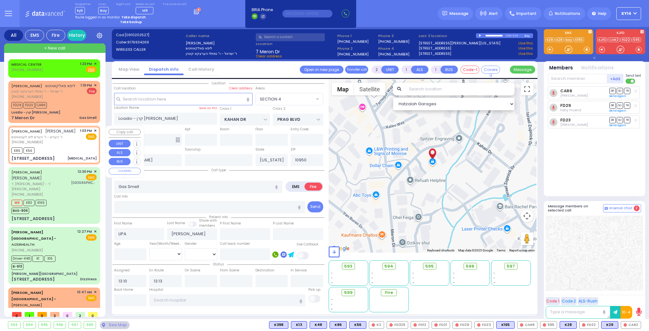
type input "1"
type input "0"
select select
type input "[MEDICAL_DATA]"
radio input "true"
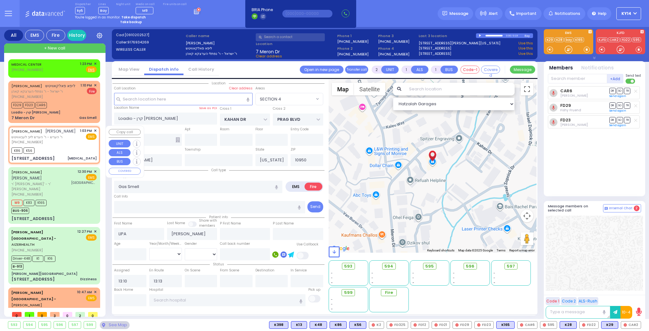
type input "MOSHE MORDCHE"
type input "FRIEDMAN"
select select
type input "13:03"
type input "13:14"
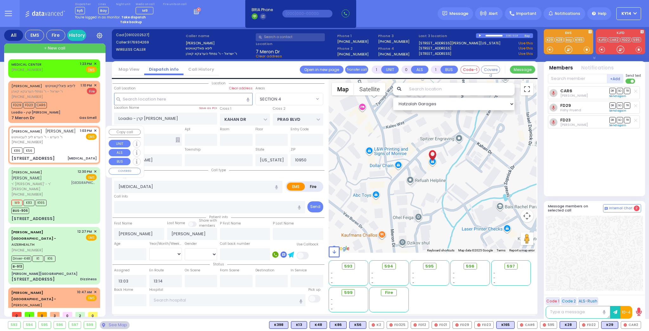
type input "QUICKWAY RD"
type input "SHINEV COURT"
type input "[STREET_ADDRESS]"
type input "Monroe"
select select "Hatzalah Garages"
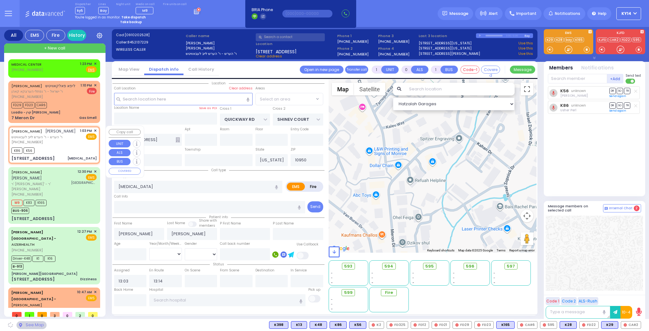
select select "SECTION 1"
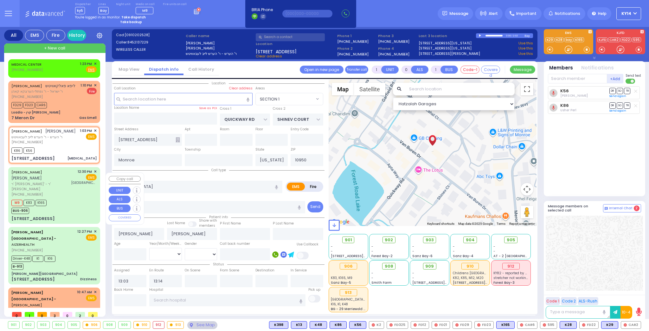
click at [65, 196] on div "[PHONE_NUMBER]" at bounding box center [40, 194] width 58 height 5
type input "6"
select select
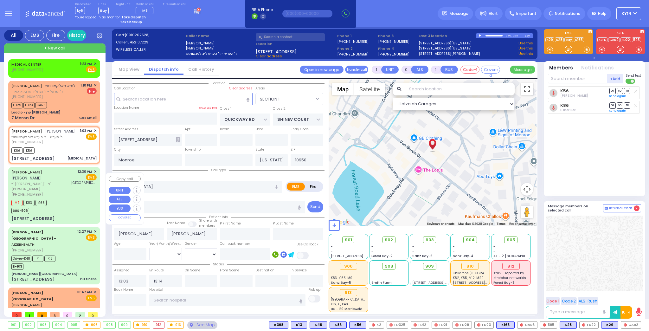
radio input "true"
type input "JOEL"
type input "HALPERT"
type input "Yoel"
type input "Halpert"
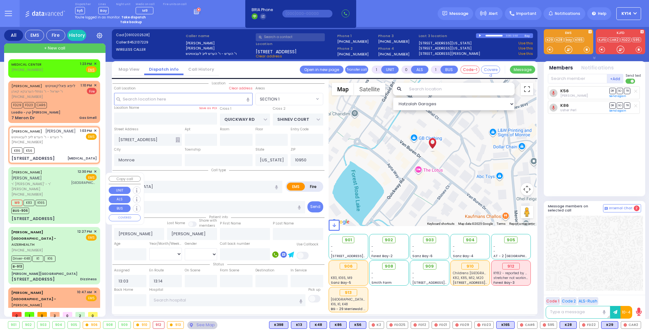
type input "33"
select select "Year"
select select "[DEMOGRAPHIC_DATA]"
type input "12:30"
type input "12:32"
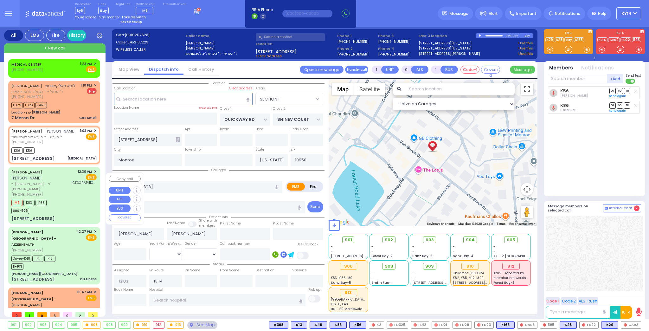
type input "12:34"
type input "13:07"
type input "[GEOGRAPHIC_DATA][PERSON_NAME]"
select select "Hatzalah Garages"
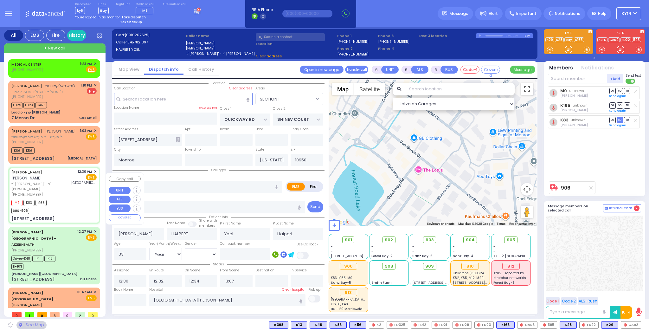
type input "S.M. ROSMER RD"
type input "BEER SHAVA ST"
type input "7 BEER SHAVA ST"
type input "401"
type input "[PERSON_NAME]"
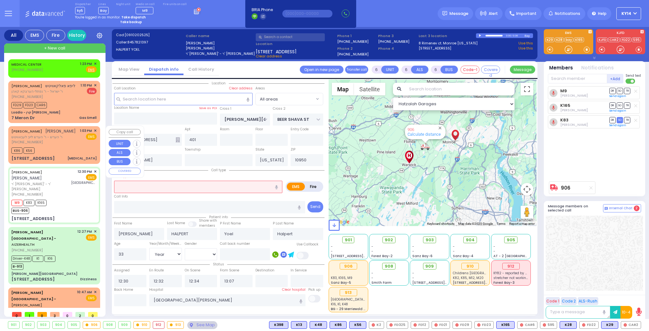
click at [65, 154] on div "K86 K56" at bounding box center [53, 150] width 85 height 8
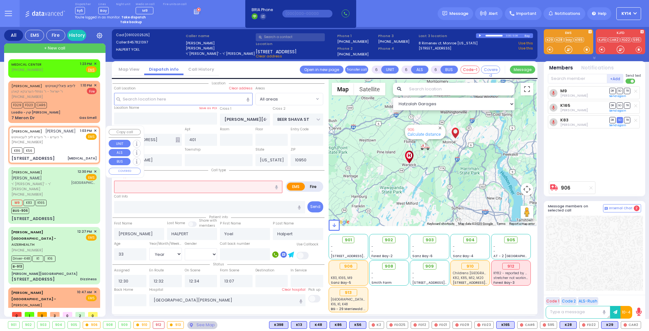
type input "1"
type input "0"
type input "1"
select select
type input "[MEDICAL_DATA]"
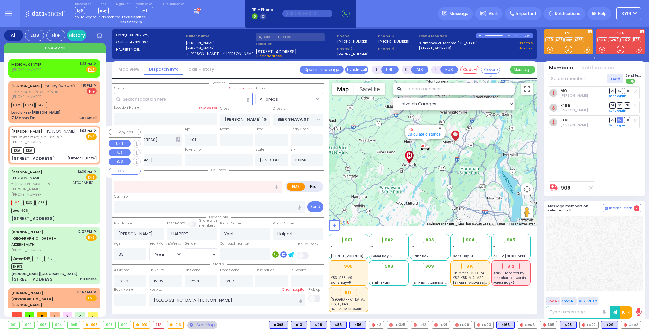
radio input "true"
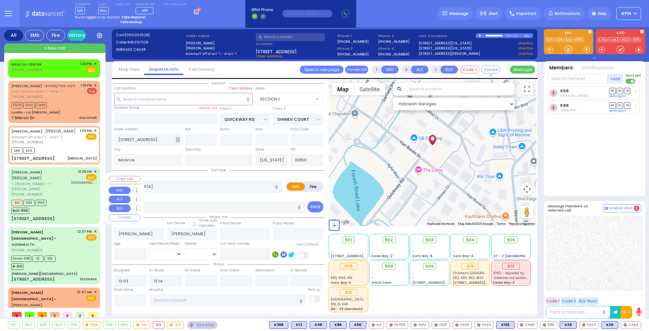
click at [69, 190] on div "JOEL HALPERT יואל האלפערט ר' מרדכי מתתי' - ר' משה אברהם שענברוין (845) 782-1397…" at bounding box center [53, 183] width 85 height 28
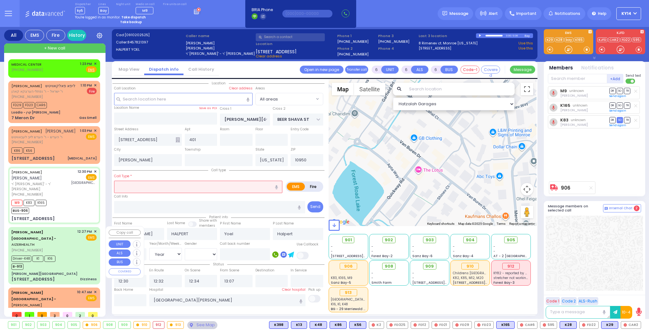
drag, startPoint x: 62, startPoint y: 253, endPoint x: 68, endPoint y: 250, distance: 6.0
click at [68, 254] on div "Driver-K48 K1 K16 B-913" at bounding box center [53, 262] width 85 height 16
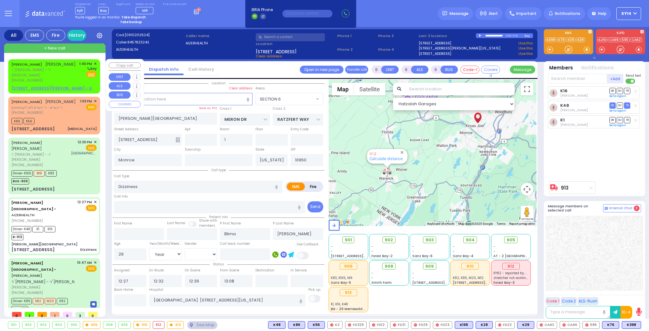
click at [55, 85] on div "YECHIEL YITZCHOK SPITZER יחיאל יצחק שפיטצער ר' אלי' - ר' משה אפרים הערשקאוויטש …" at bounding box center [54, 76] width 89 height 32
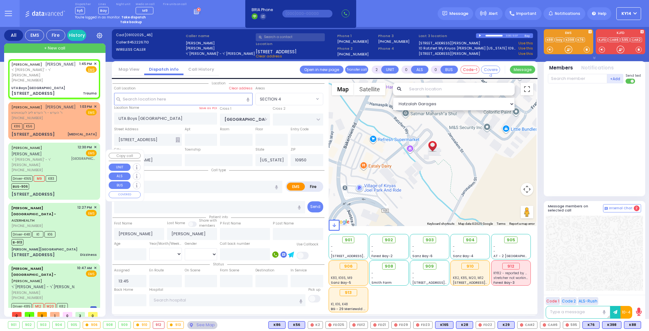
click at [49, 160] on span "ר' [PERSON_NAME]' - ר' [PERSON_NAME]" at bounding box center [40, 162] width 58 height 10
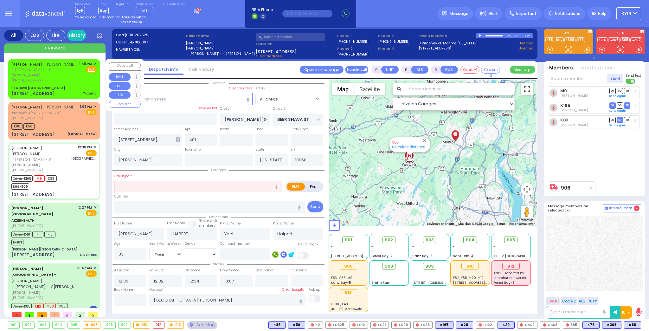
click at [72, 87] on div "UTA Boys [GEOGRAPHIC_DATA]" at bounding box center [53, 88] width 85 height 5
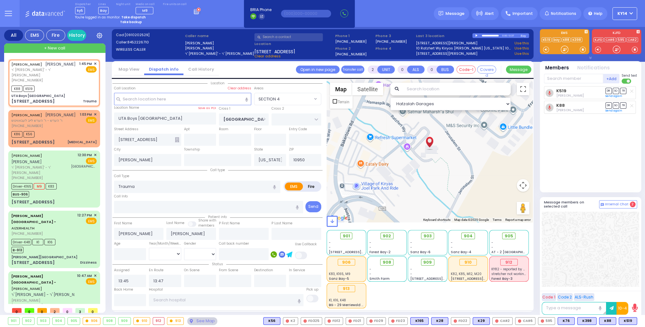
click at [383, 16] on div "Dispatcher ky5 shift has started. Are you ? Lines Bay Bay" at bounding box center [322, 13] width 645 height 27
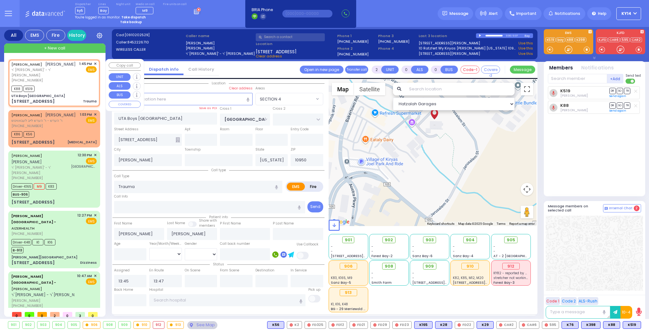
click at [73, 90] on div "K88 K519" at bounding box center [53, 88] width 85 height 8
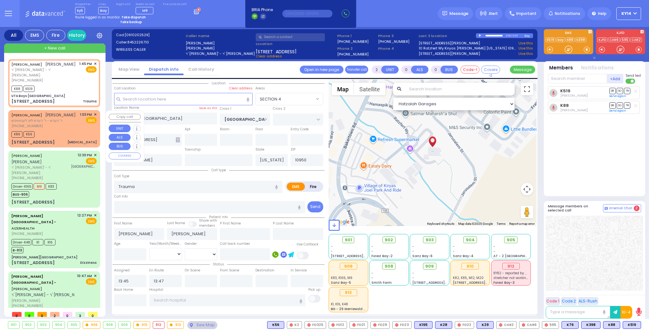
click at [67, 129] on div "[PHONE_NUMBER]" at bounding box center [43, 125] width 64 height 5
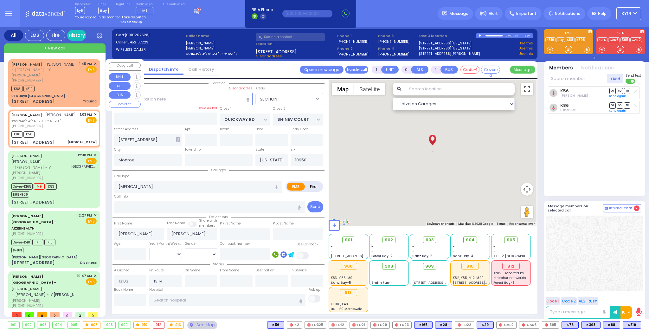
click at [79, 101] on div "10 Ratzfert Way Trauma" at bounding box center [53, 101] width 85 height 6
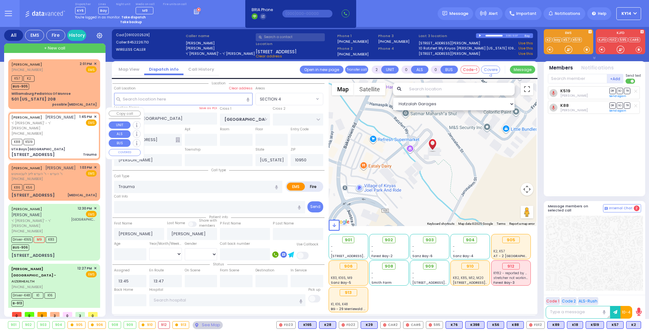
select select "SECTION 4"
select select
